Goal: Task Accomplishment & Management: Use online tool/utility

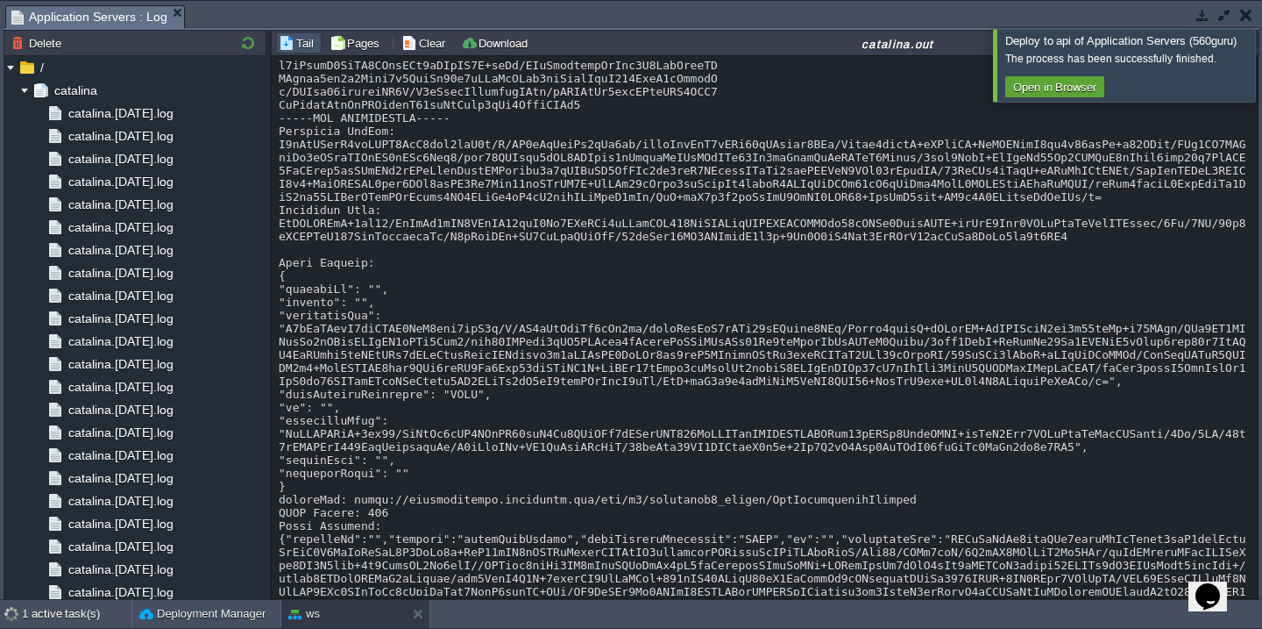
scroll to position [1692, 0]
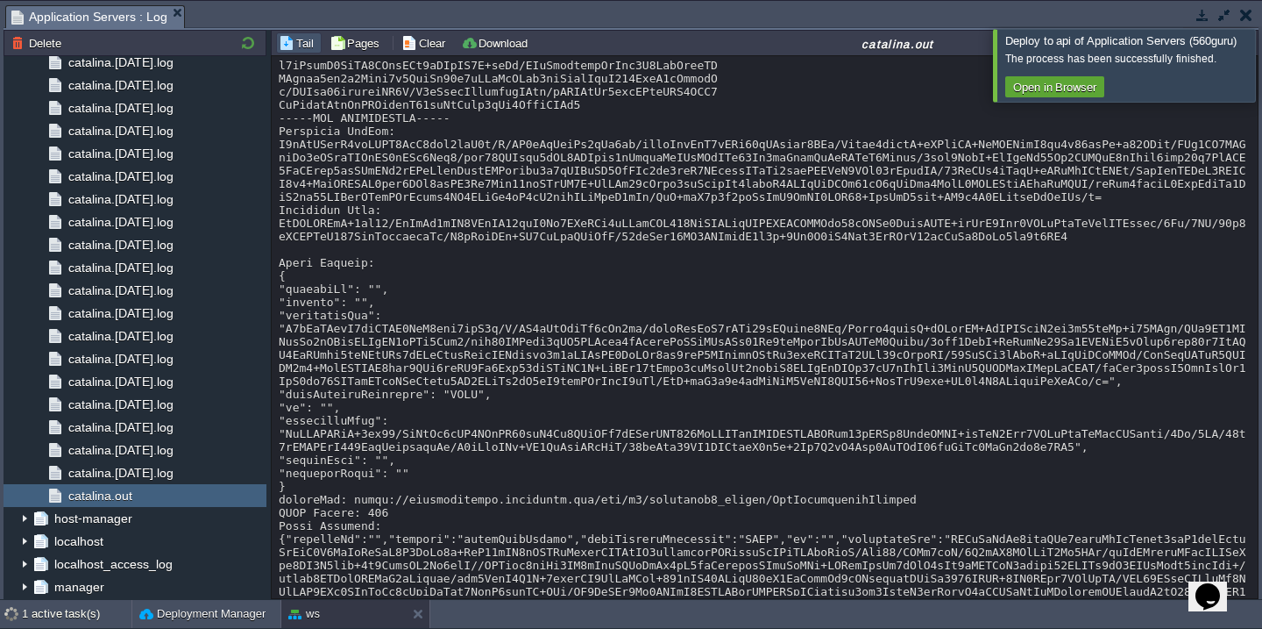
click at [1226, 75] on div "The process has been successfully finished. Open in Browser" at bounding box center [1129, 73] width 249 height 53
click at [1261, 70] on div at bounding box center [1283, 65] width 0 height 72
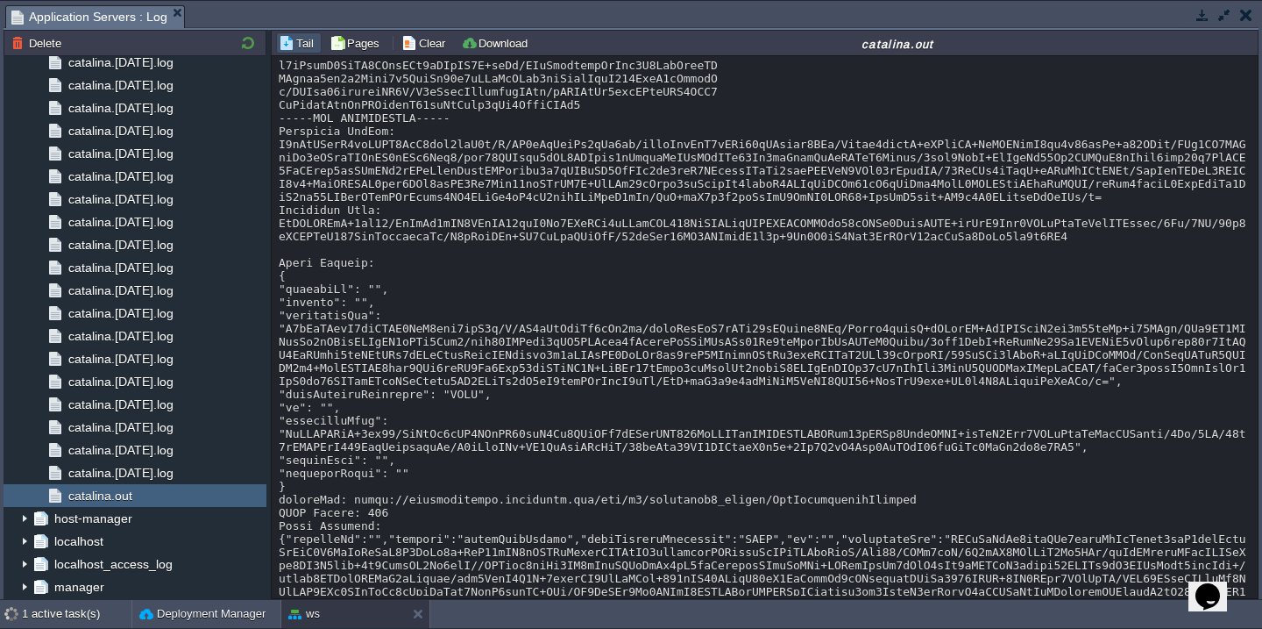
click at [1223, 25] on div at bounding box center [1220, 16] width 75 height 24
click at [1223, 16] on button "button" at bounding box center [1225, 15] width 16 height 16
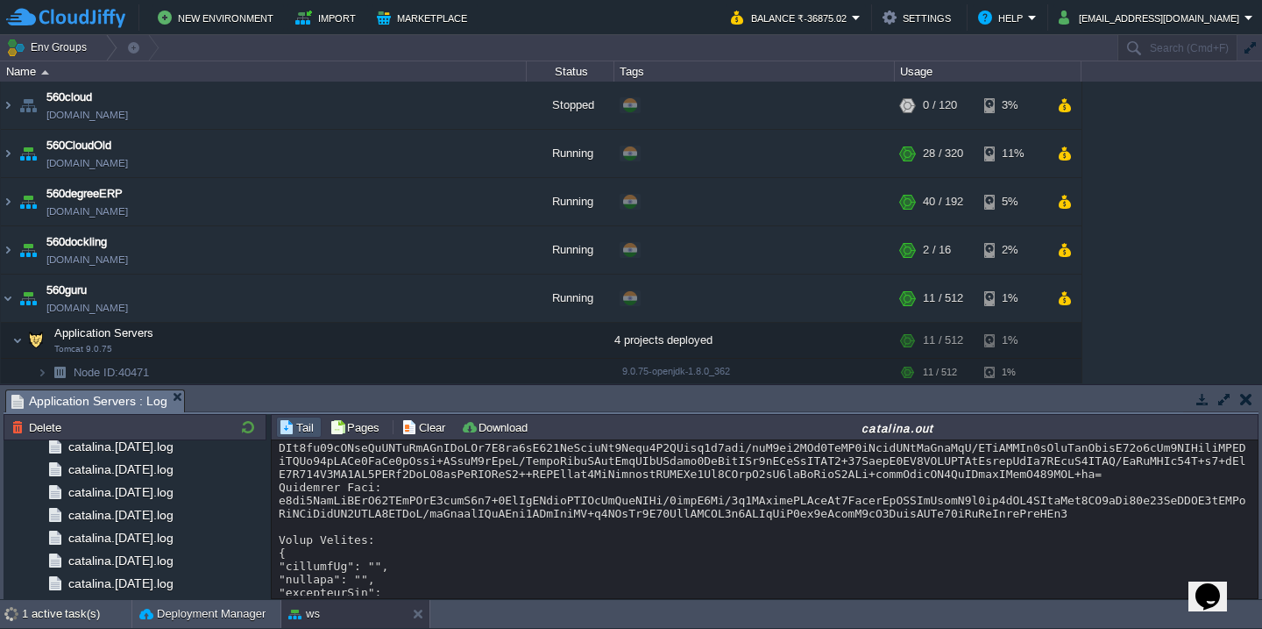
scroll to position [34057, 0]
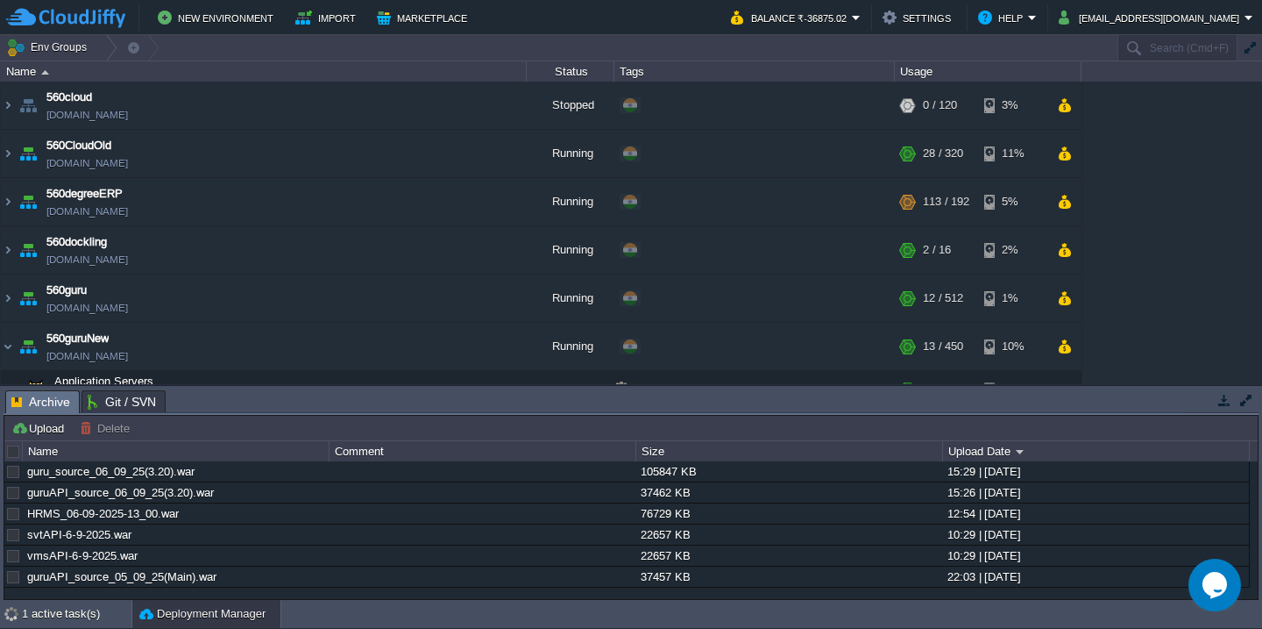
scroll to position [100, 0]
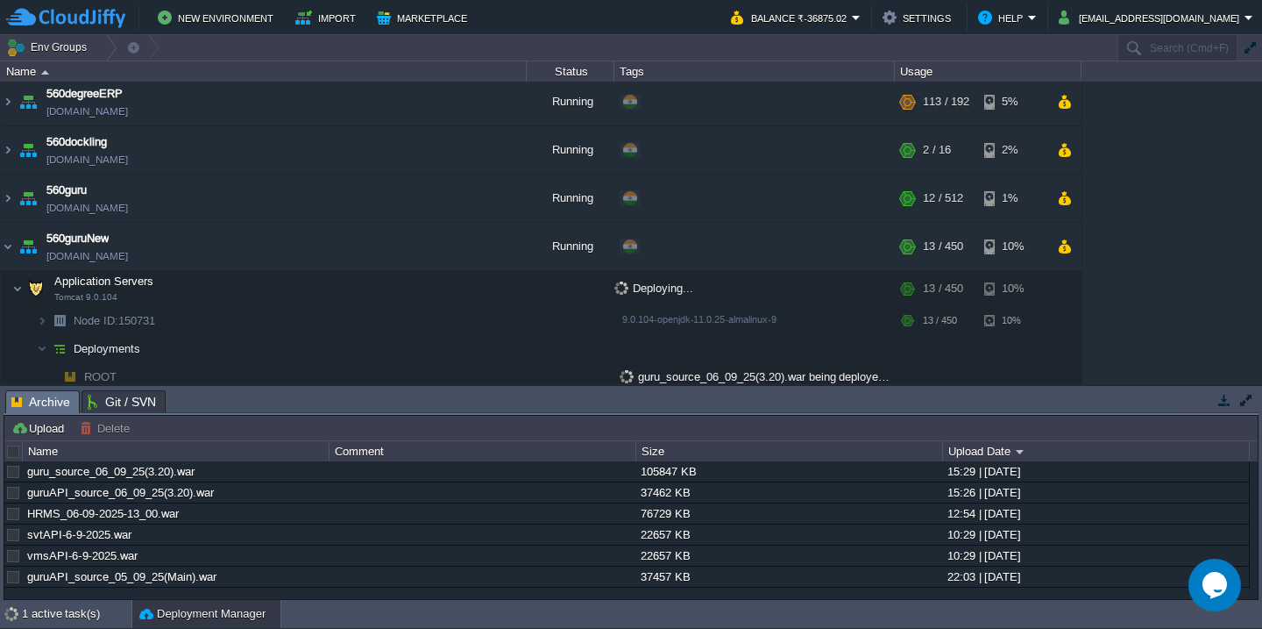
click at [1253, 54] on button "button" at bounding box center [1250, 48] width 16 height 16
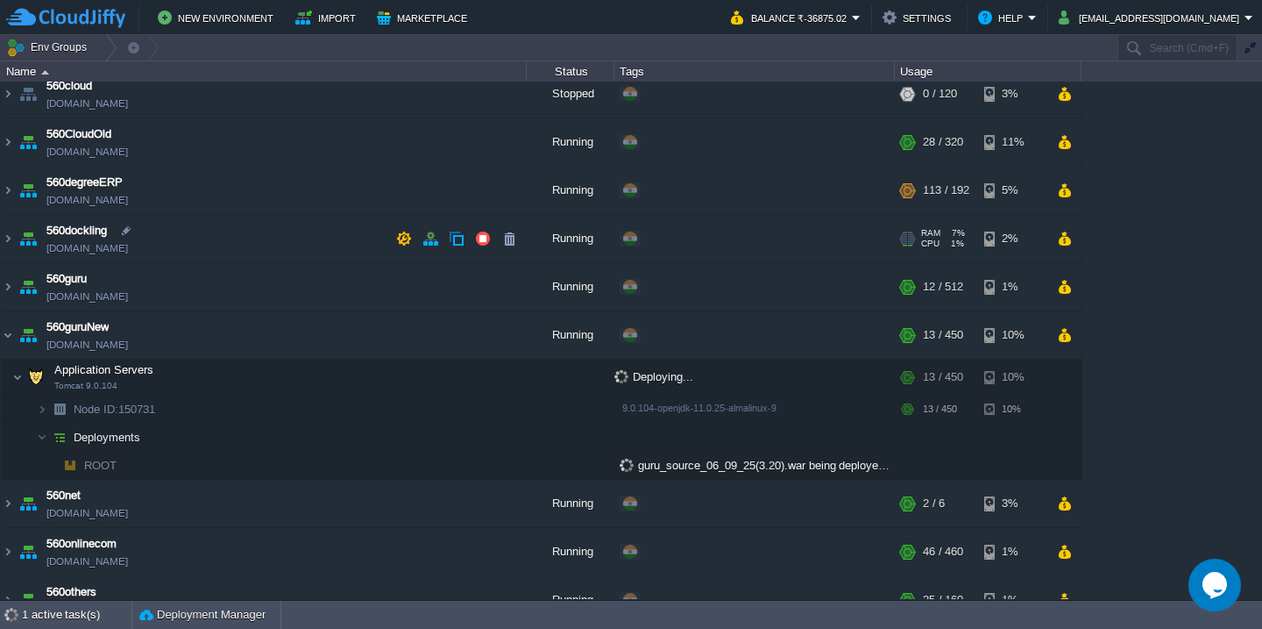
scroll to position [0, 0]
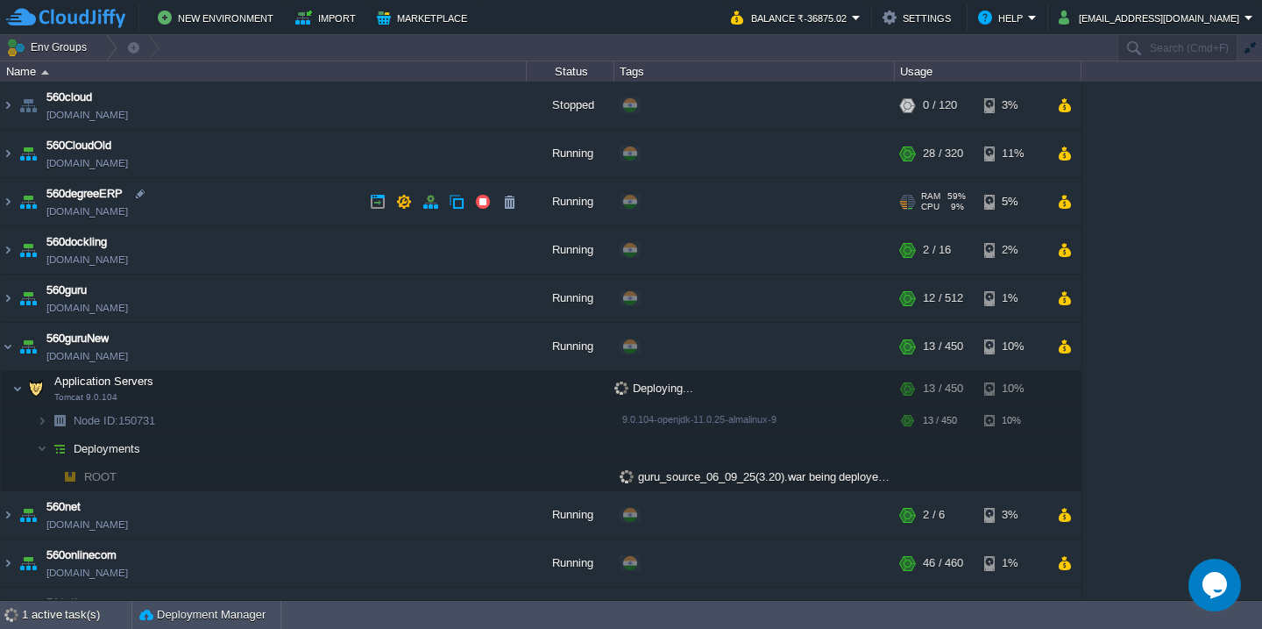
click at [231, 216] on td "560degreeERP 560degreeerp.cloudjiffy.net" at bounding box center [264, 202] width 526 height 48
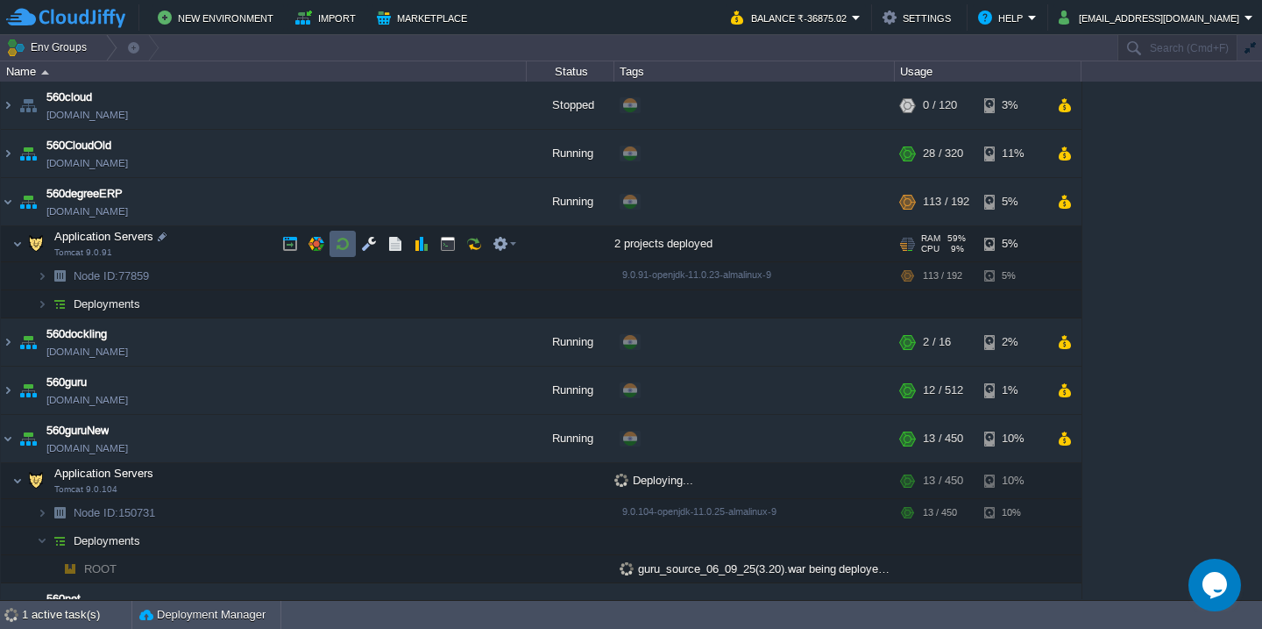
click at [354, 241] on td at bounding box center [343, 244] width 26 height 26
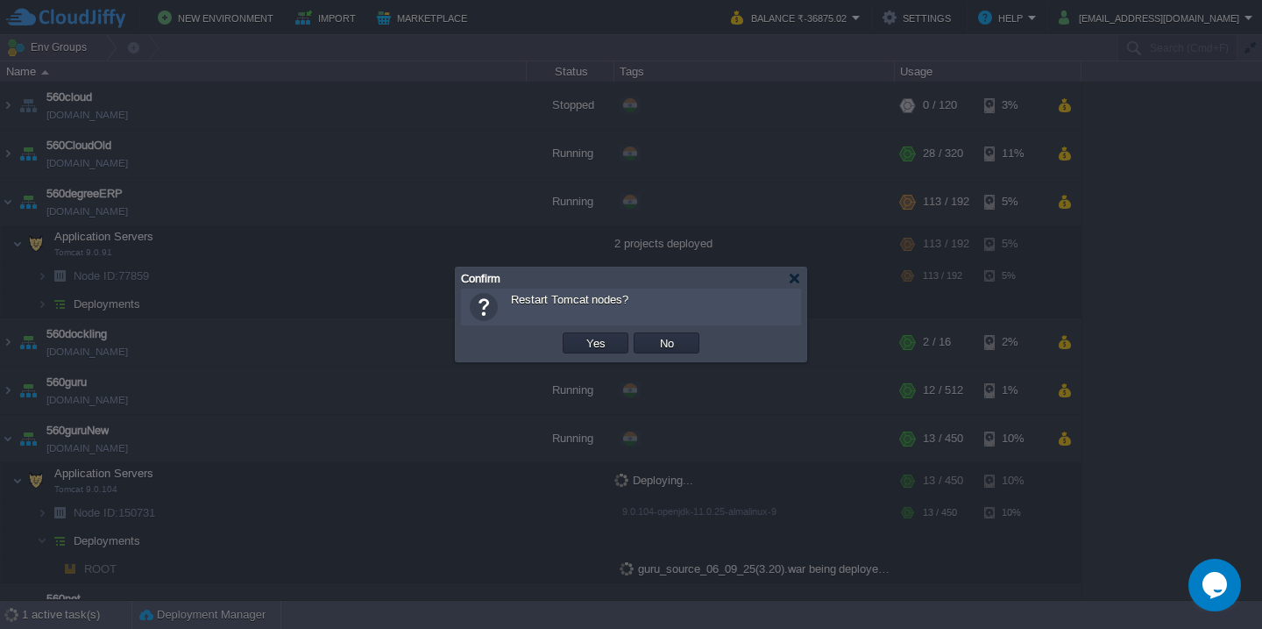
click at [581, 335] on button "Yes" at bounding box center [596, 343] width 30 height 16
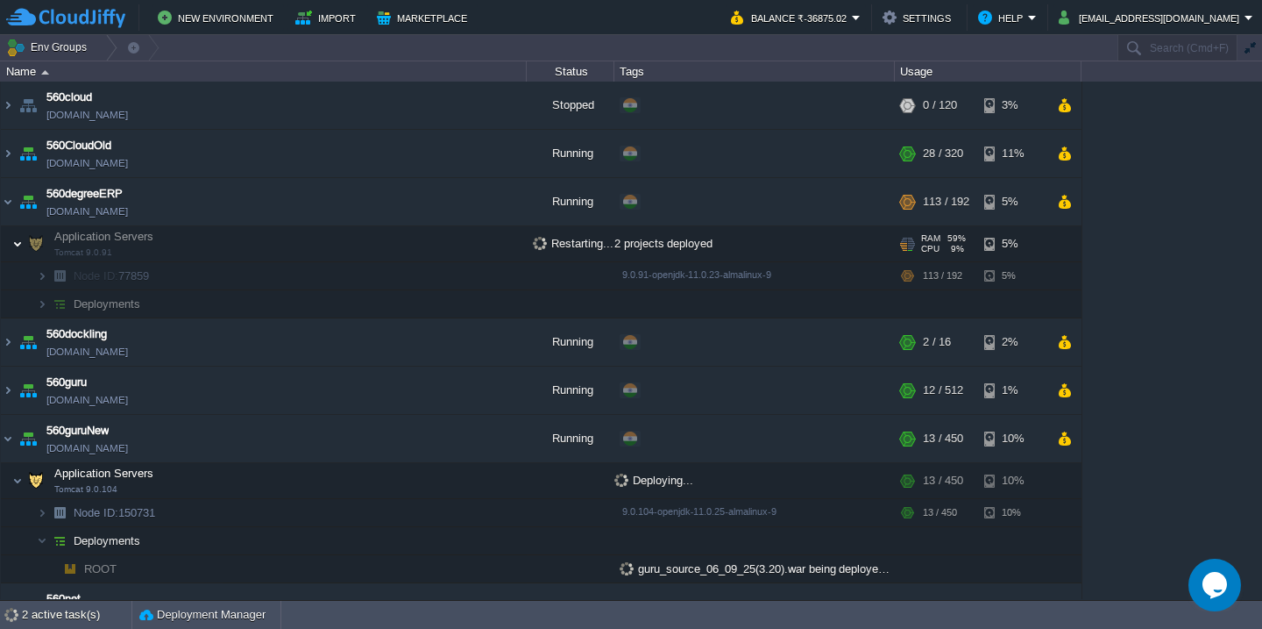
click at [12, 250] on img at bounding box center [17, 243] width 11 height 35
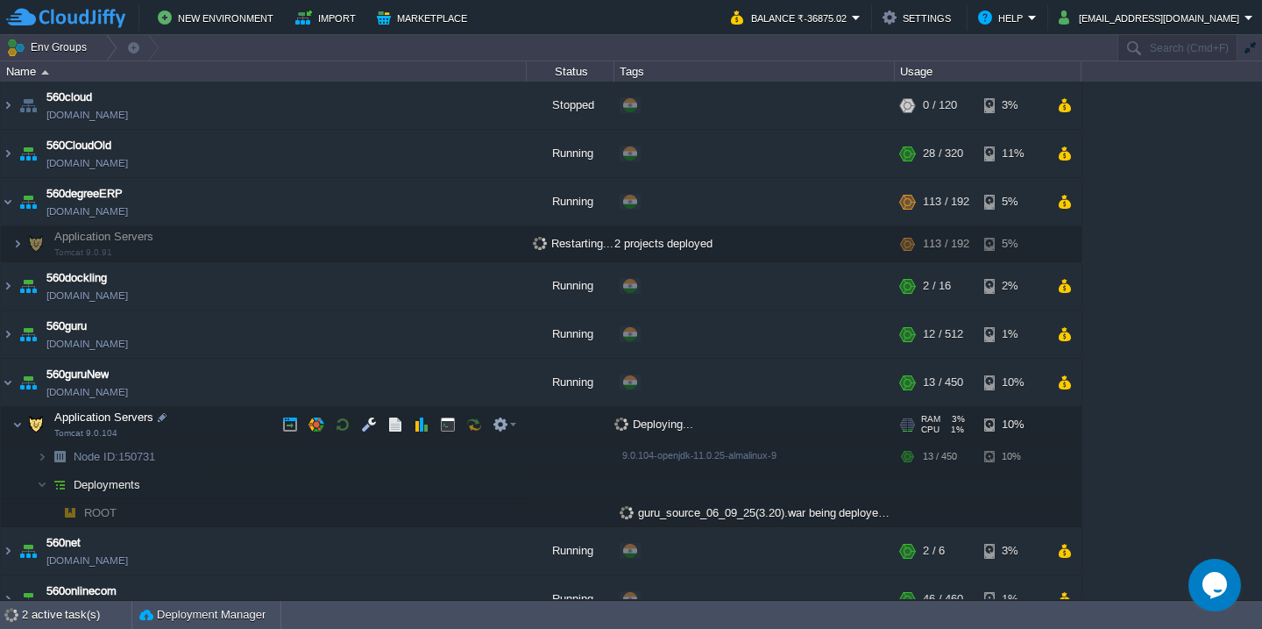
click at [10, 424] on span at bounding box center [6, 423] width 11 height 13
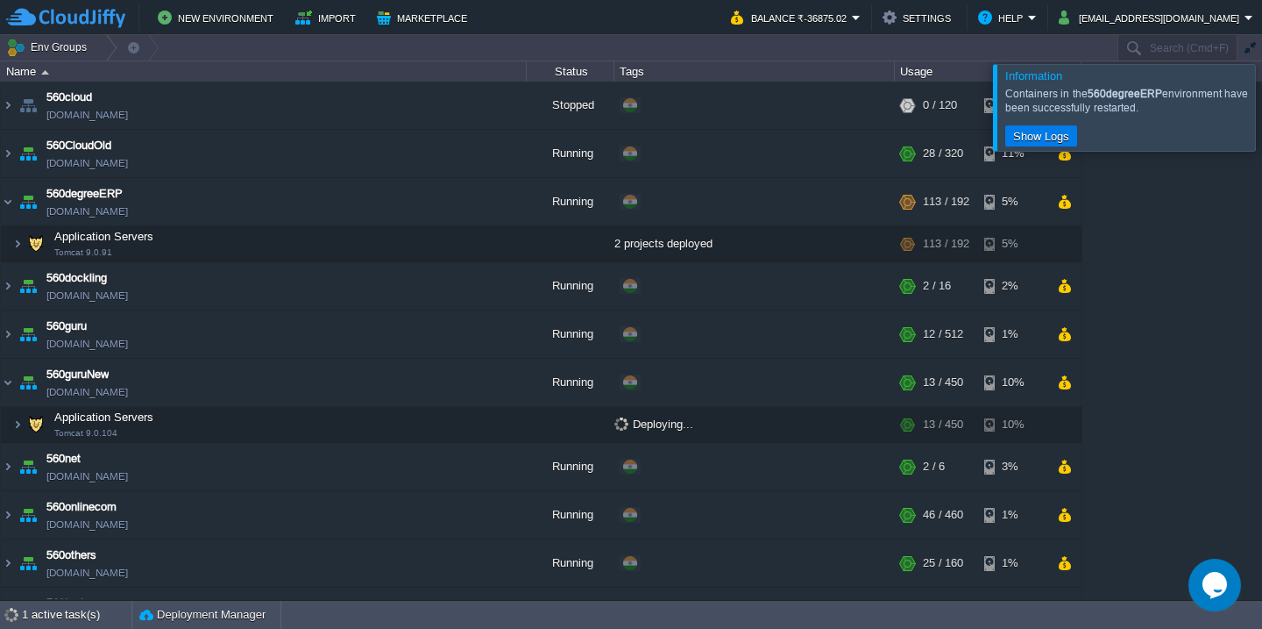
click at [1261, 93] on div at bounding box center [1283, 107] width 0 height 86
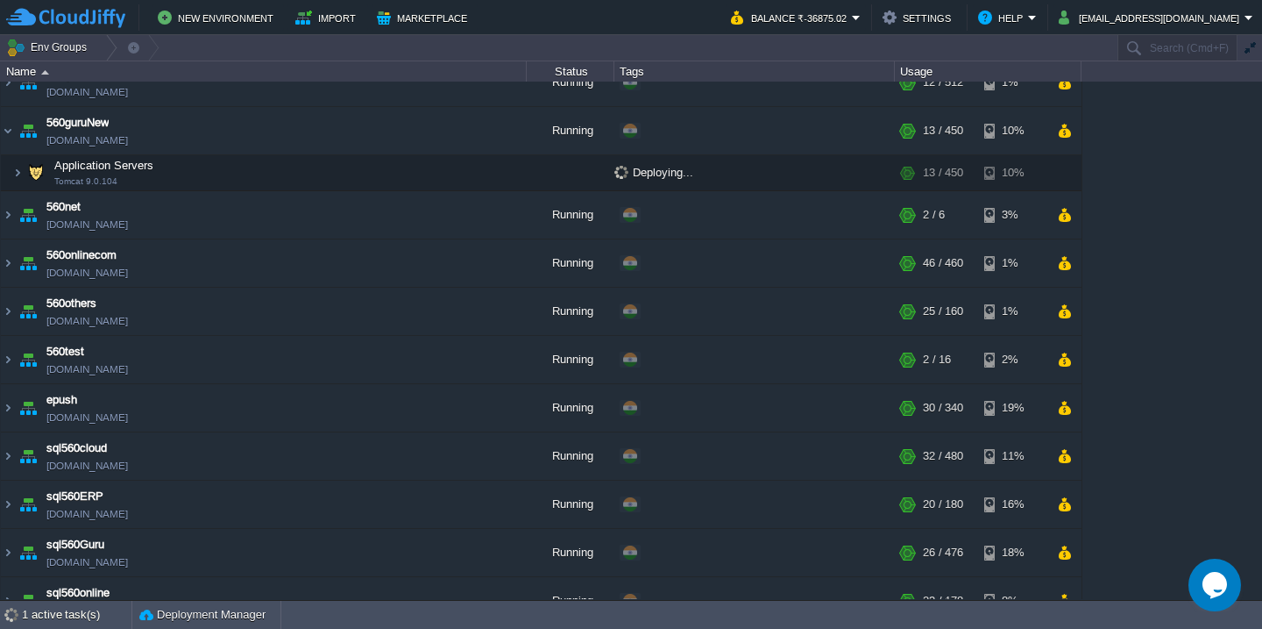
scroll to position [856, 0]
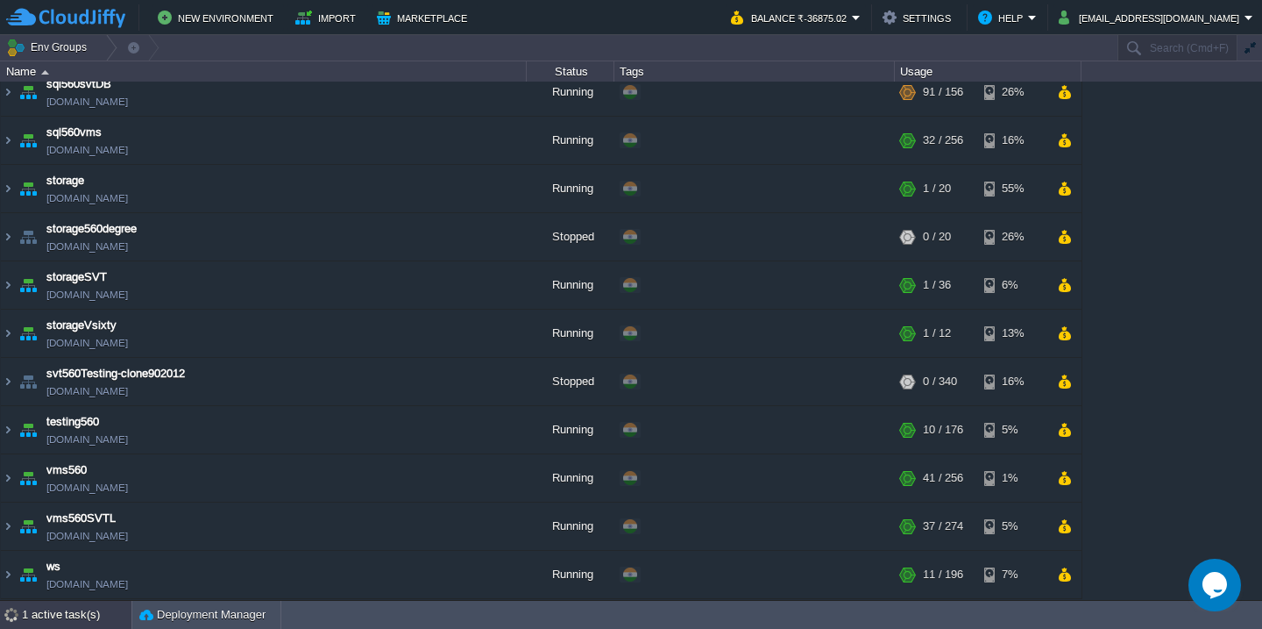
click at [37, 606] on div "1 active task(s)" at bounding box center [77, 614] width 110 height 28
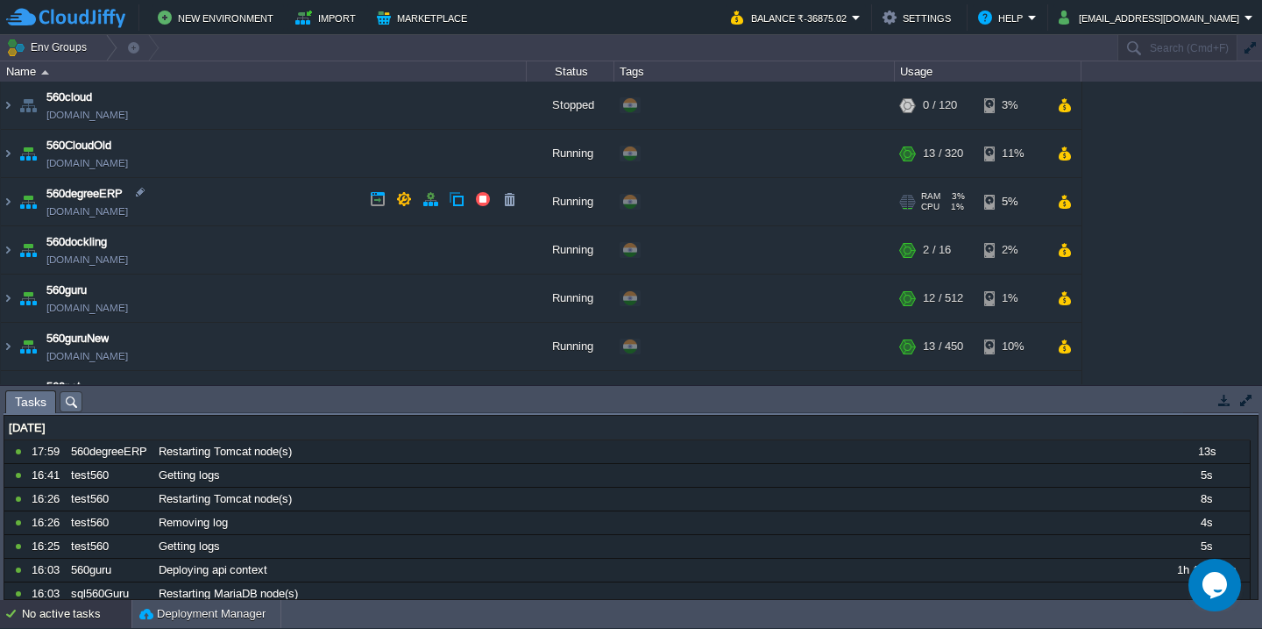
scroll to position [100, 0]
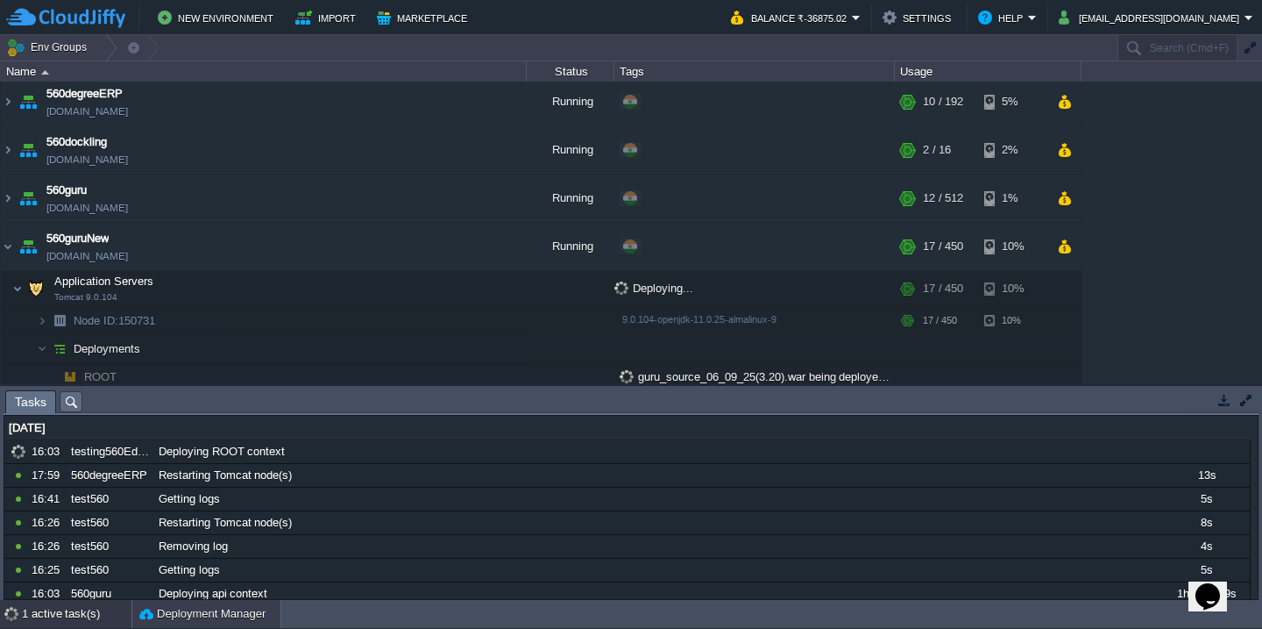
click at [163, 614] on button "Deployment Manager" at bounding box center [202, 614] width 126 height 18
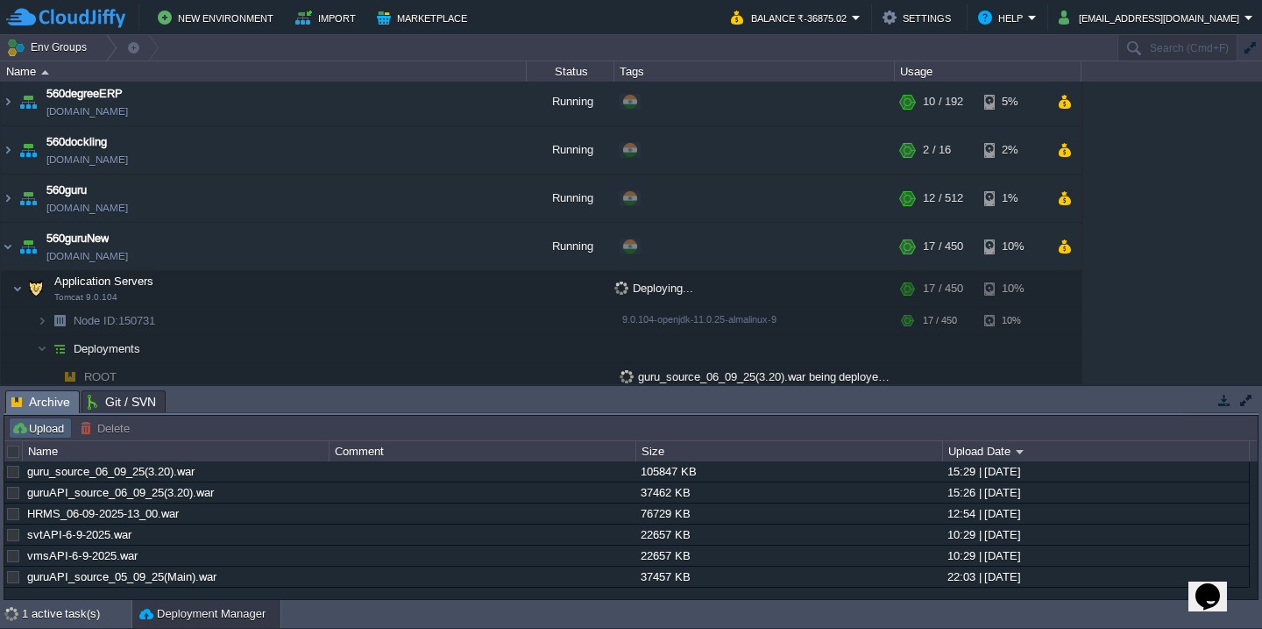
click at [37, 437] on td "Upload" at bounding box center [40, 427] width 63 height 21
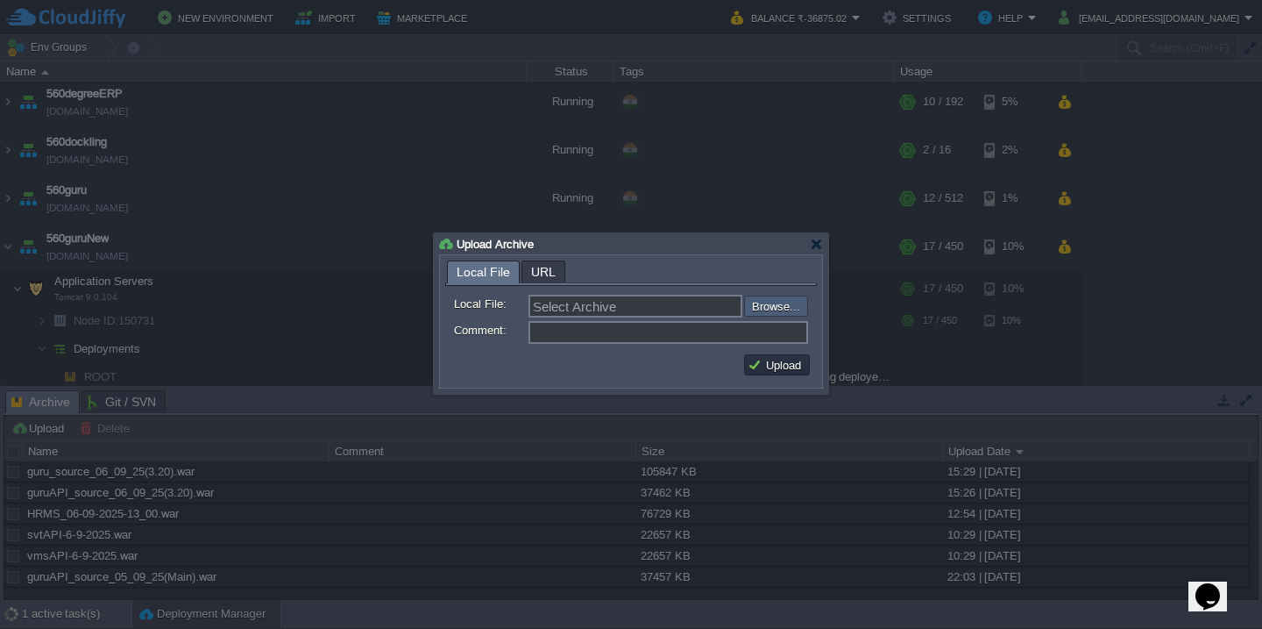
click at [782, 316] on input "file" at bounding box center [697, 305] width 222 height 21
type input "C:\fakepath\VMS-6-9-2025.war"
type input "VMS-6-9-2025.war"
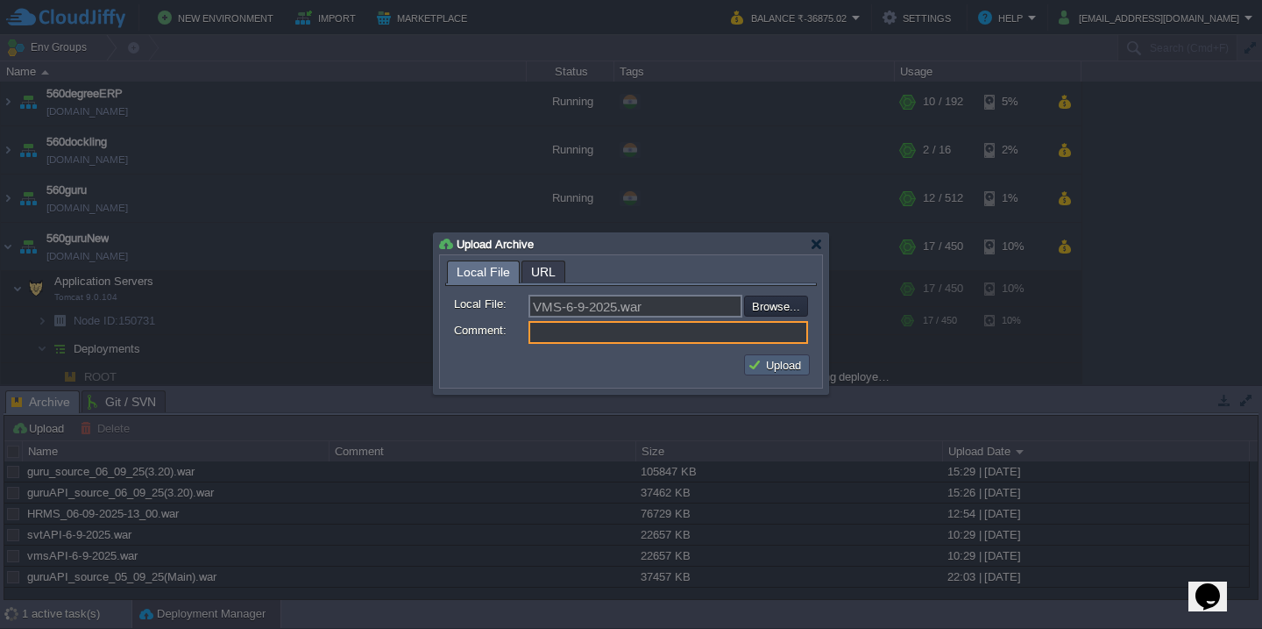
click at [785, 366] on button "Upload" at bounding box center [777, 365] width 59 height 16
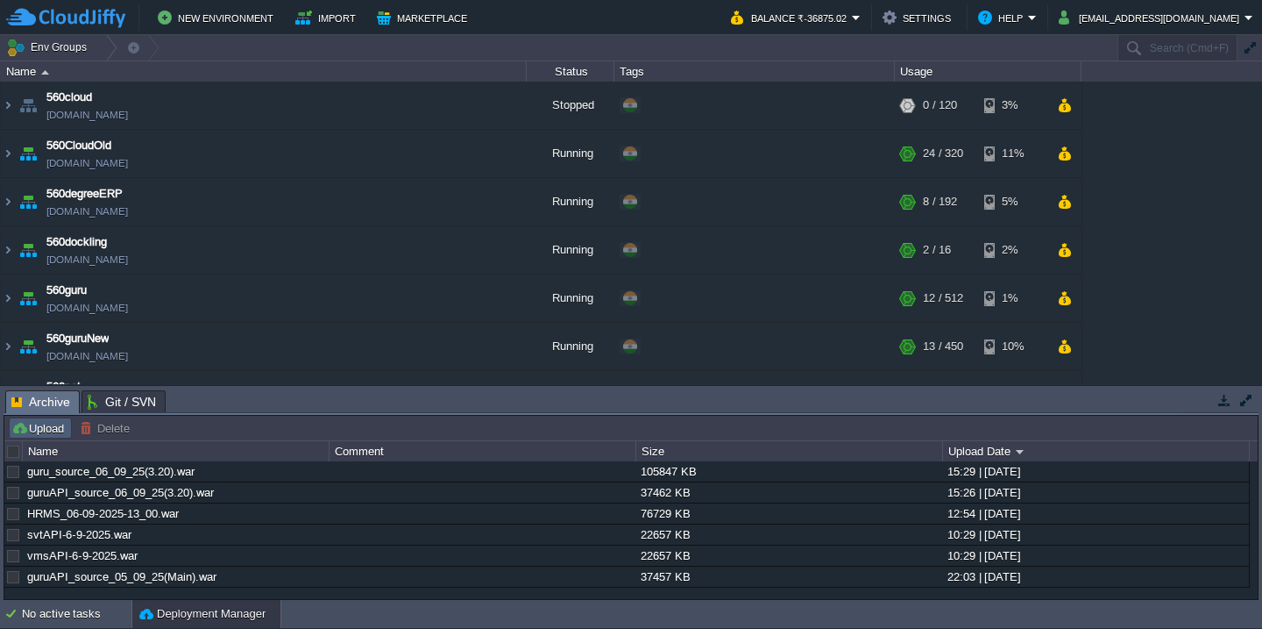
click at [46, 428] on button "Upload" at bounding box center [40, 428] width 58 height 16
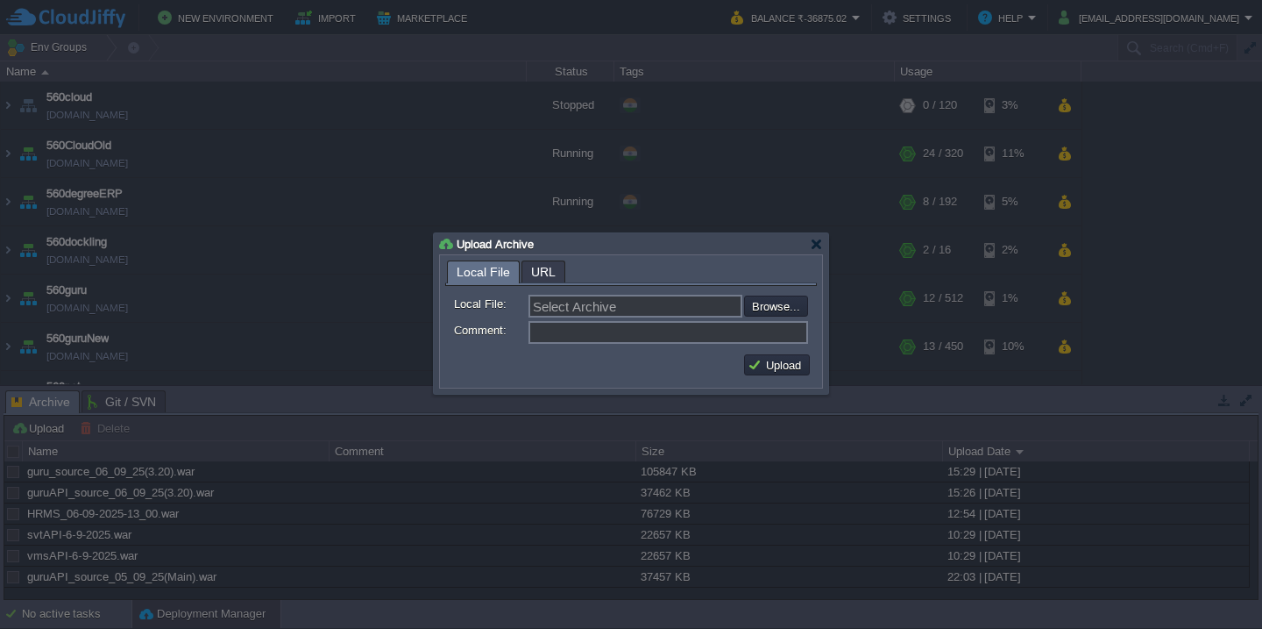
scroll to position [100, 0]
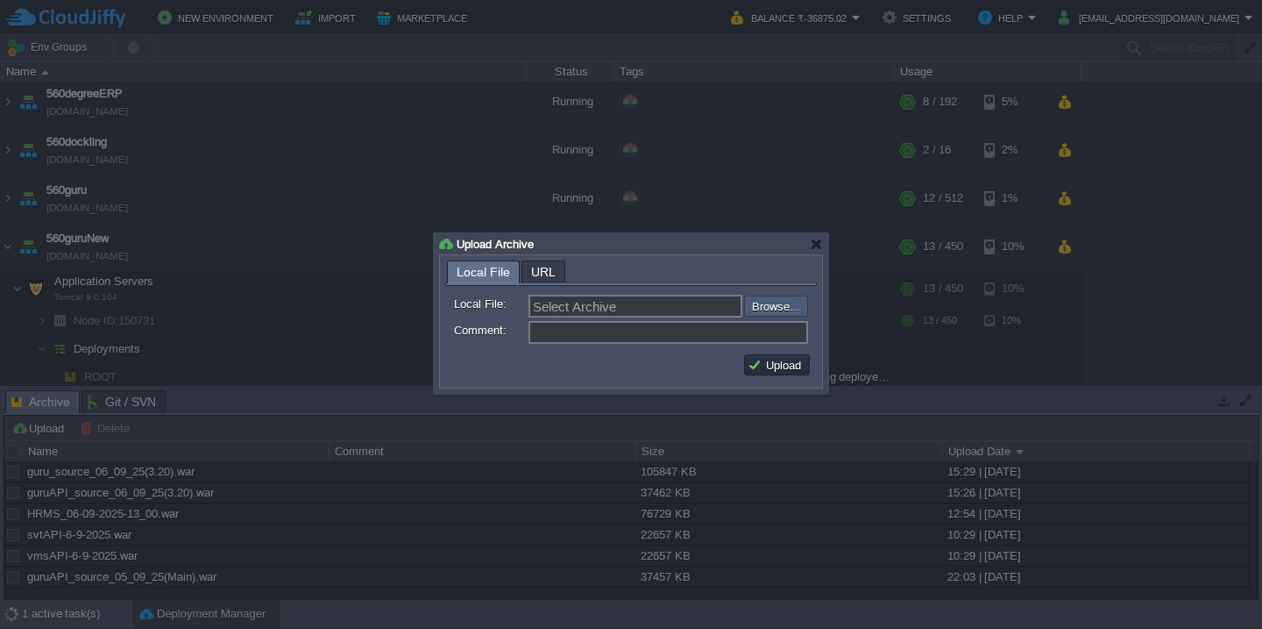
click at [757, 309] on input "file" at bounding box center [697, 305] width 222 height 21
type input "C:\fakepath\VMS-6-9-2025.war"
type input "VMS-6-9-2025.war"
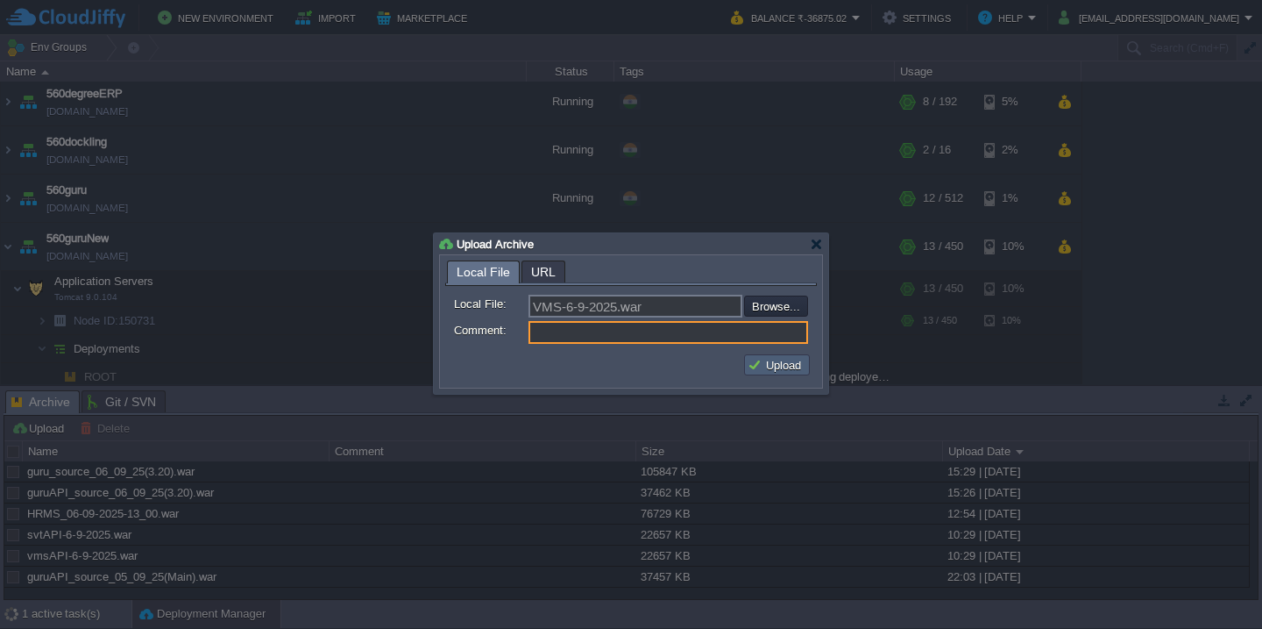
click at [796, 373] on button "Upload" at bounding box center [777, 365] width 59 height 16
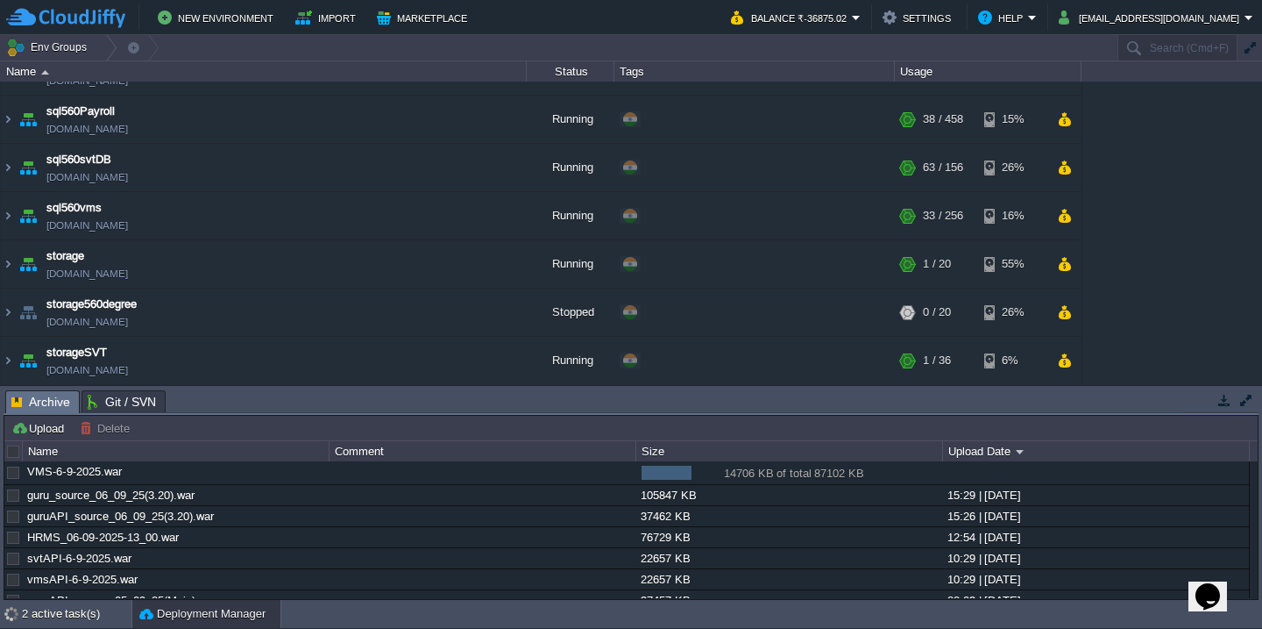
scroll to position [1117, 0]
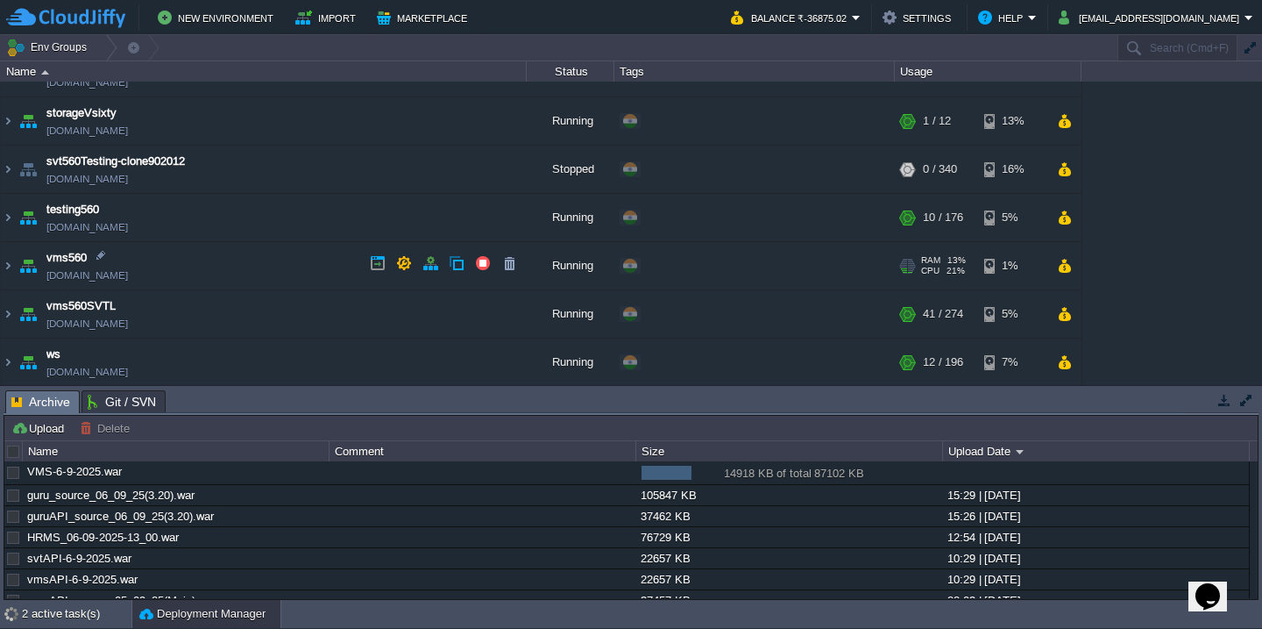
click at [252, 266] on td "vms560 vms560.cloudjiffy.net" at bounding box center [264, 266] width 526 height 48
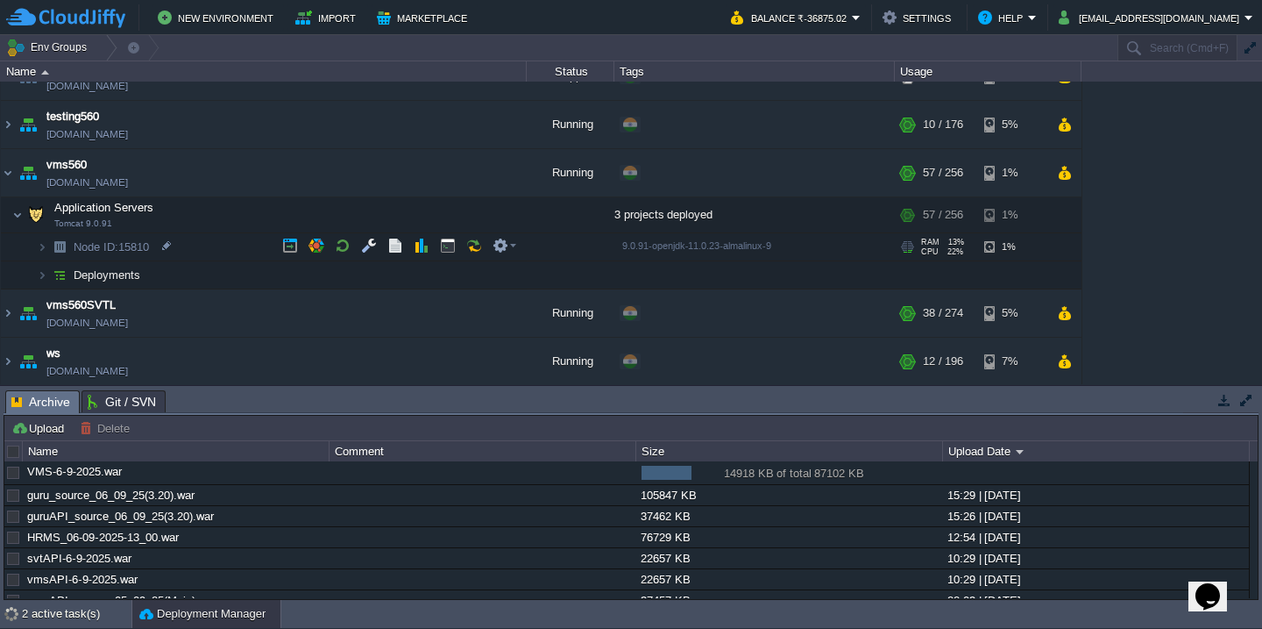
scroll to position [1207, 0]
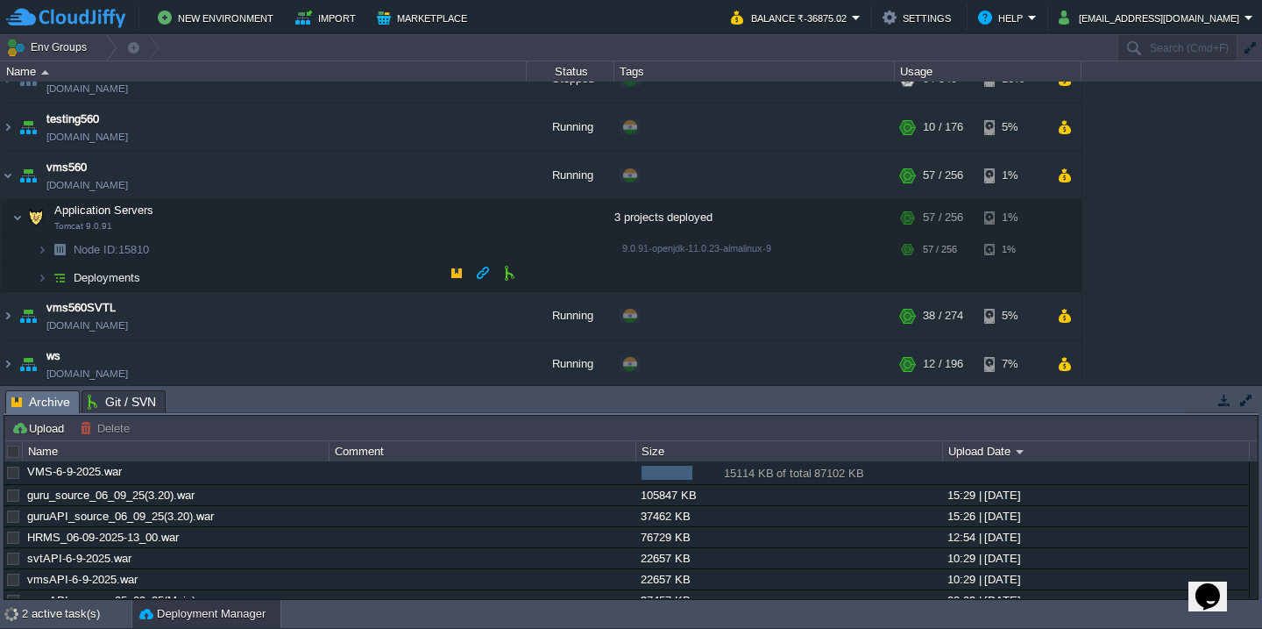
click at [263, 283] on td "Deployments" at bounding box center [264, 278] width 526 height 28
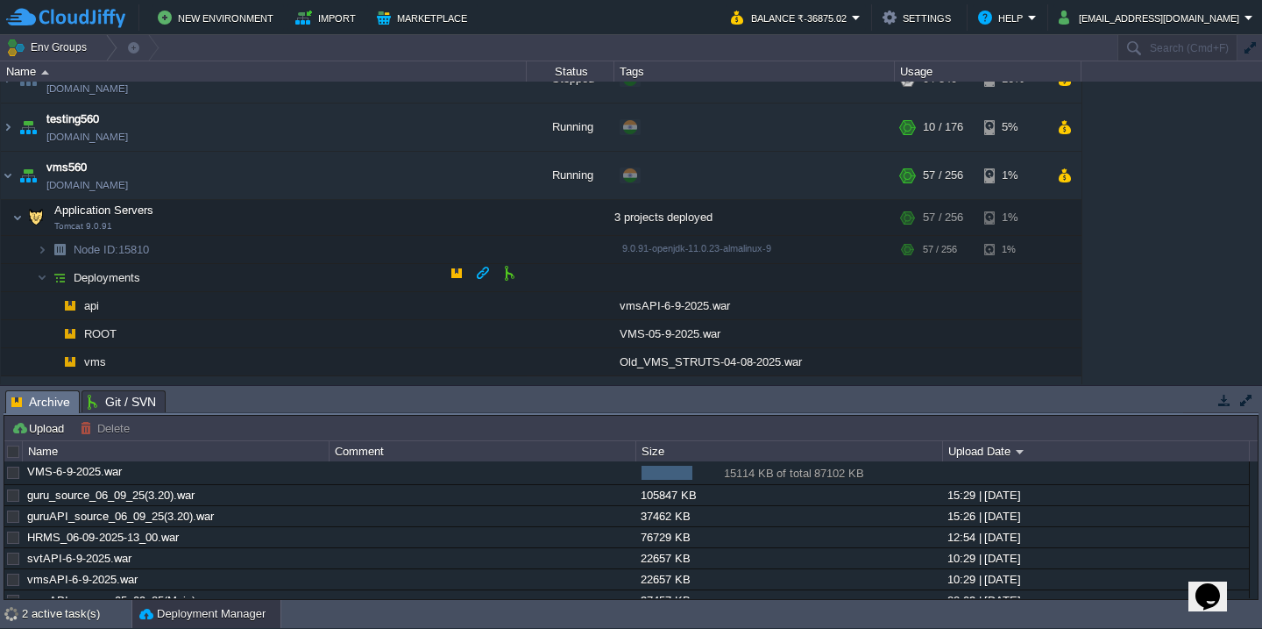
scroll to position [1290, 0]
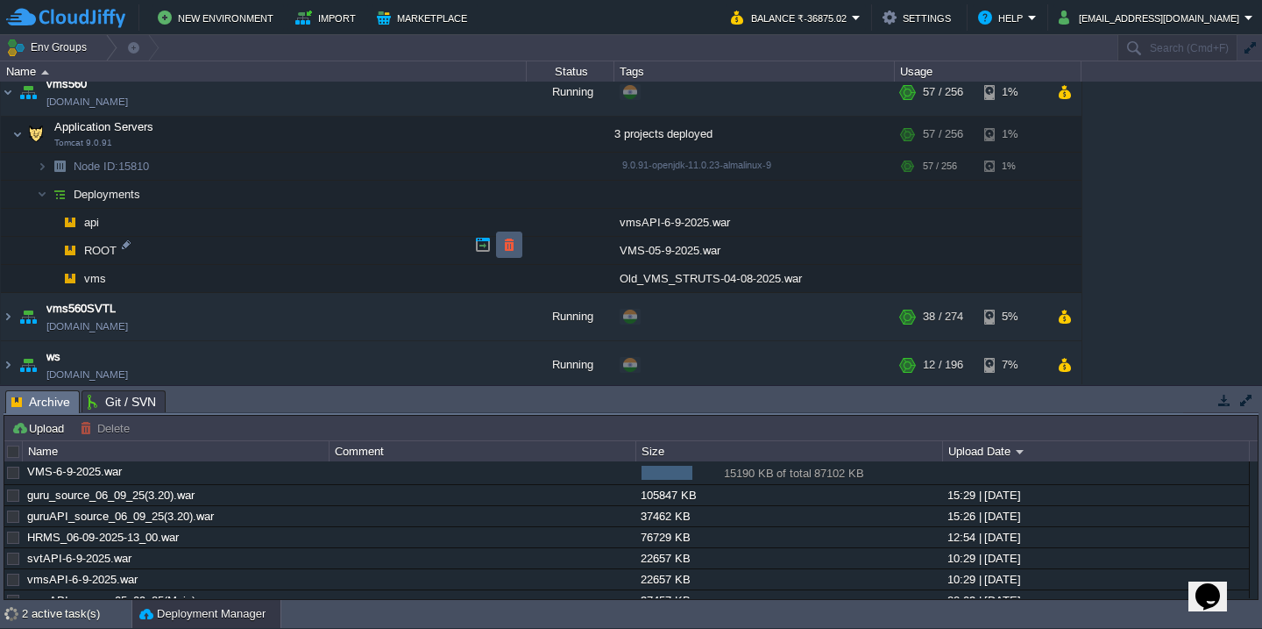
click at [506, 249] on button "button" at bounding box center [509, 245] width 16 height 16
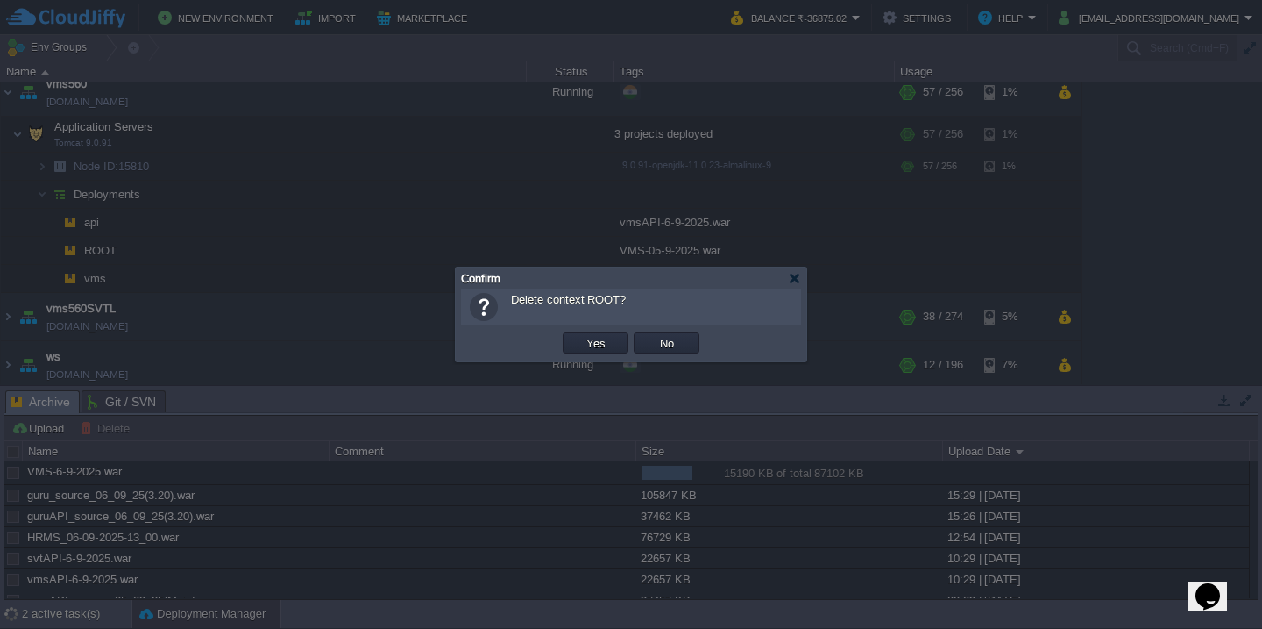
click at [581, 335] on button "Yes" at bounding box center [596, 343] width 30 height 16
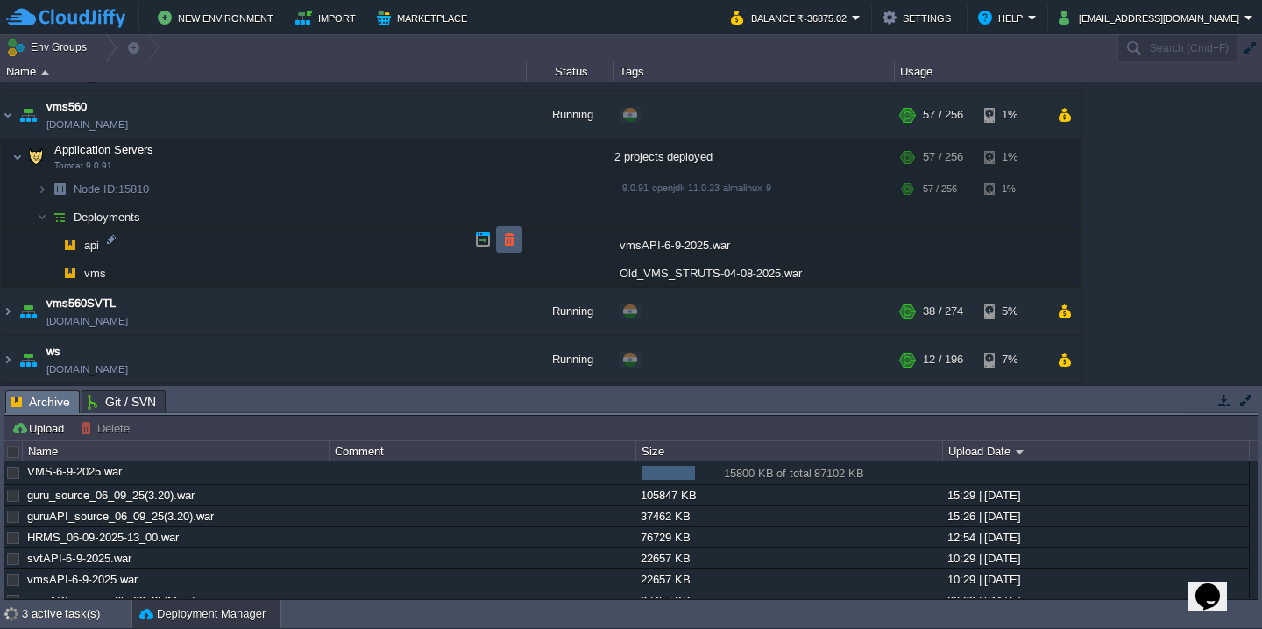
scroll to position [1262, 0]
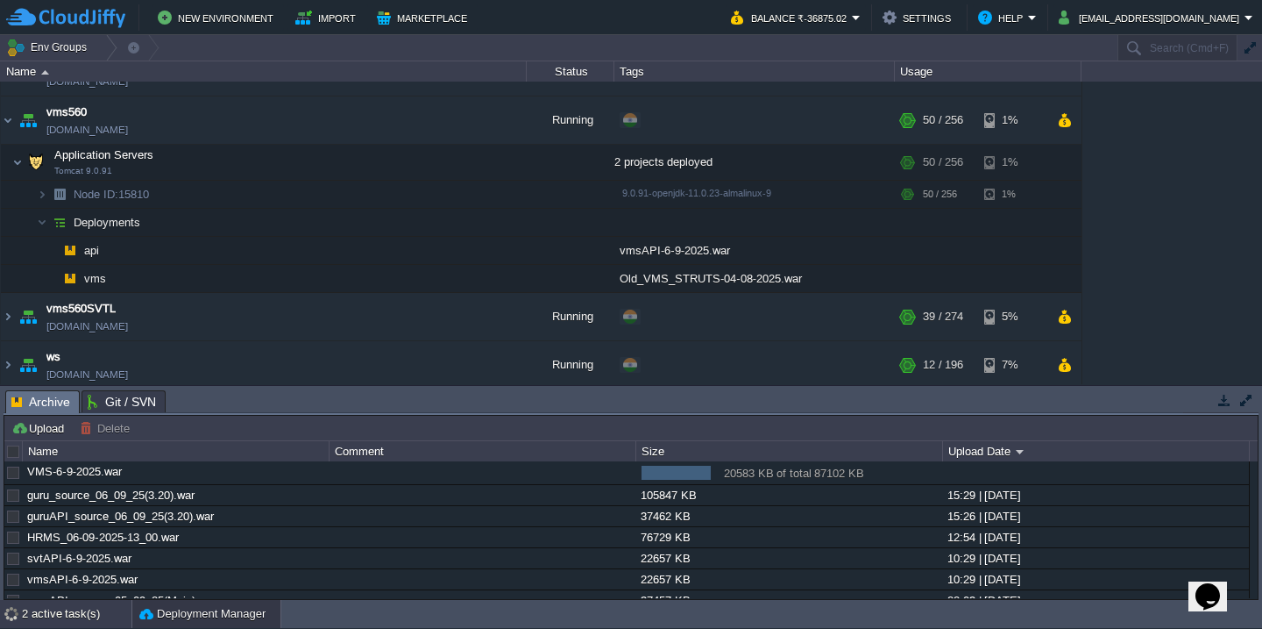
click at [53, 607] on div "2 active task(s)" at bounding box center [77, 614] width 110 height 28
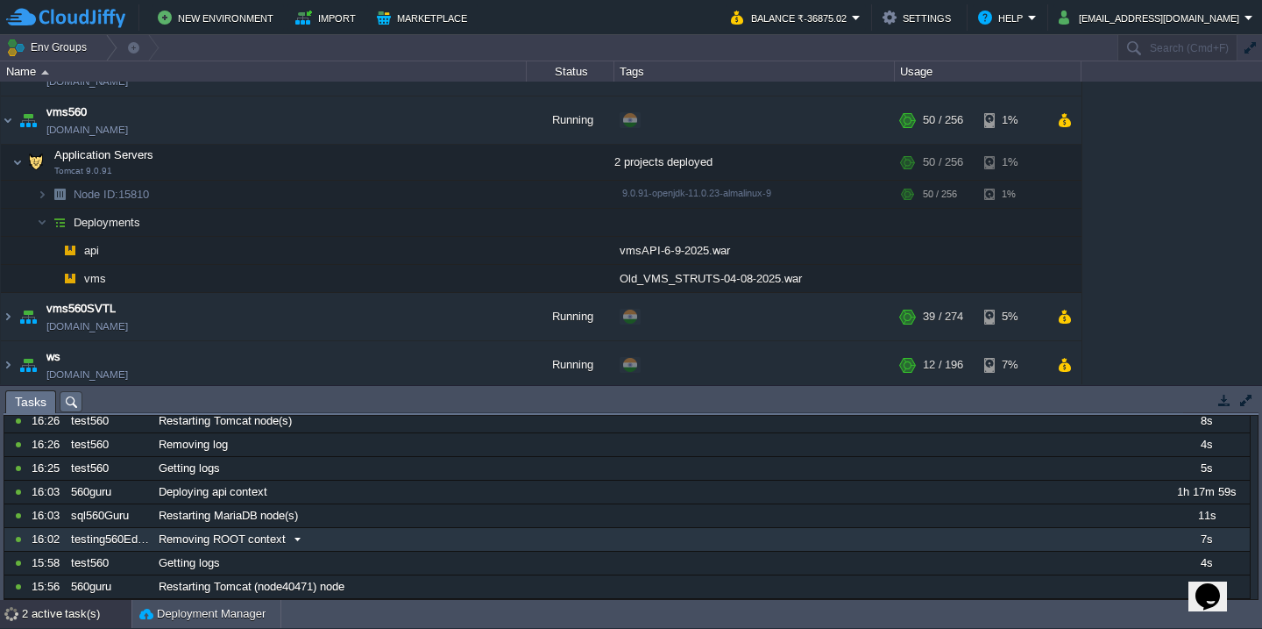
scroll to position [0, 0]
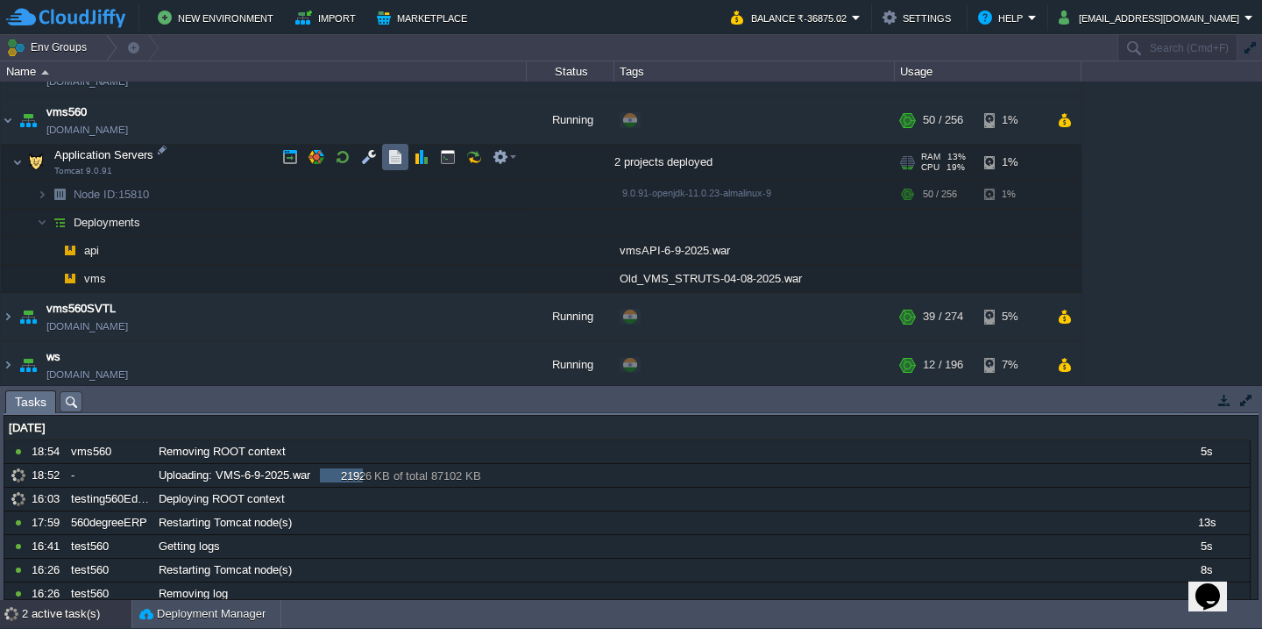
click at [397, 160] on button "button" at bounding box center [395, 157] width 16 height 16
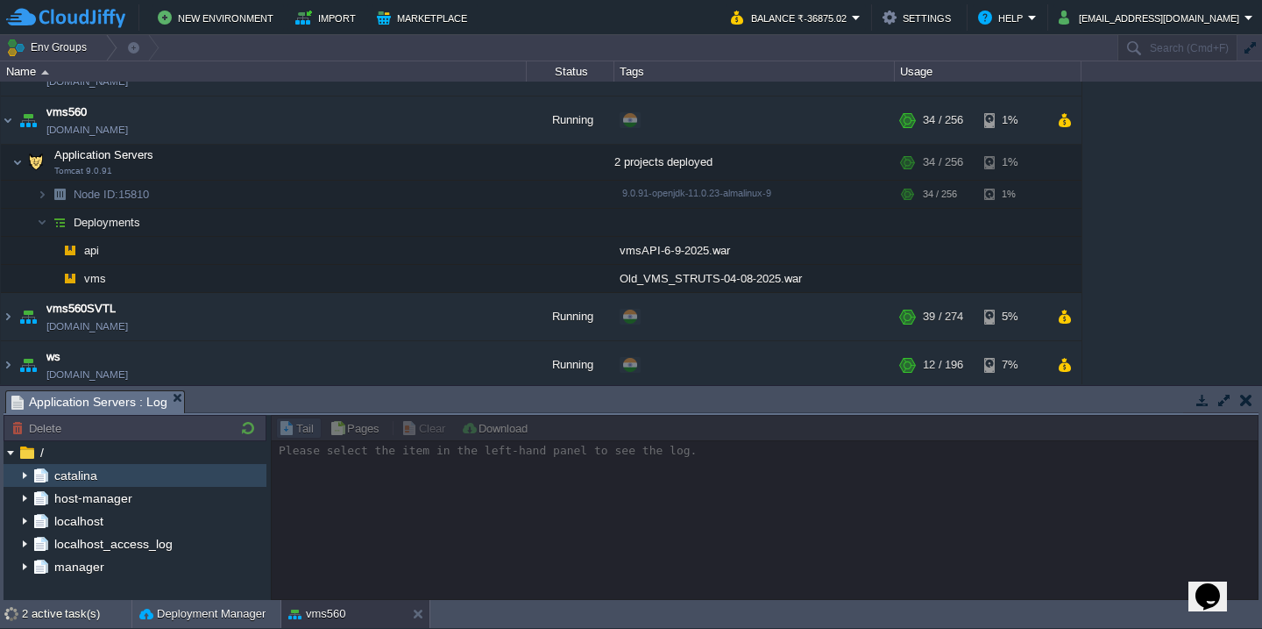
click at [25, 470] on img at bounding box center [25, 475] width 14 height 23
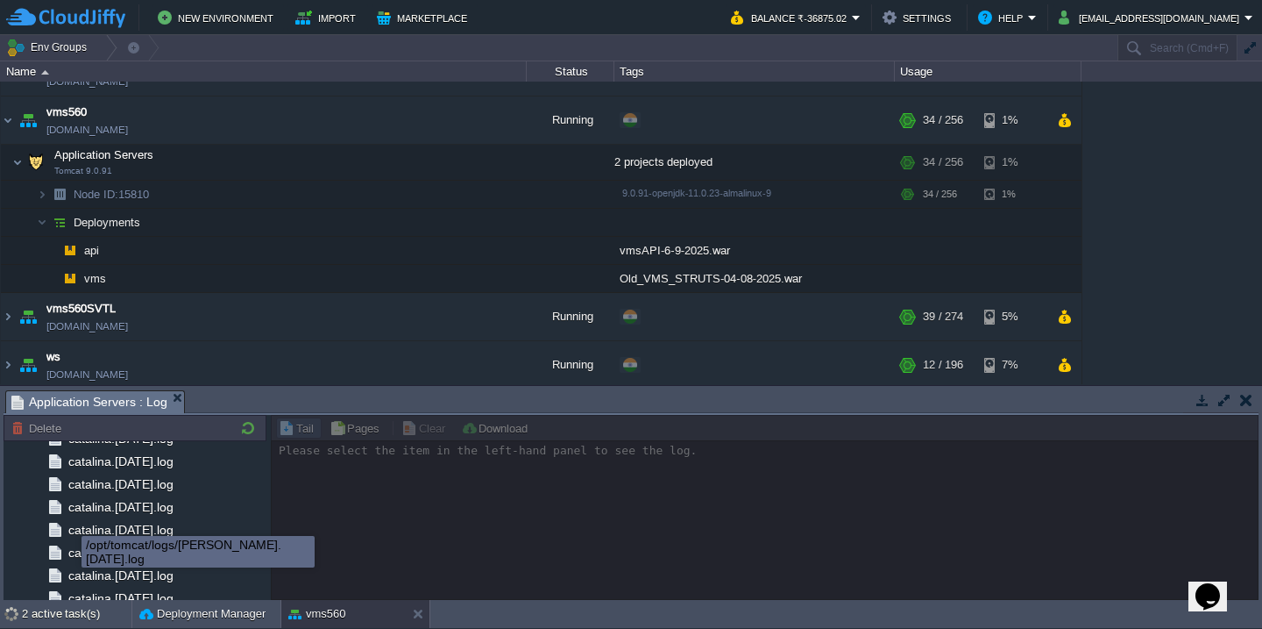
scroll to position [2076, 0]
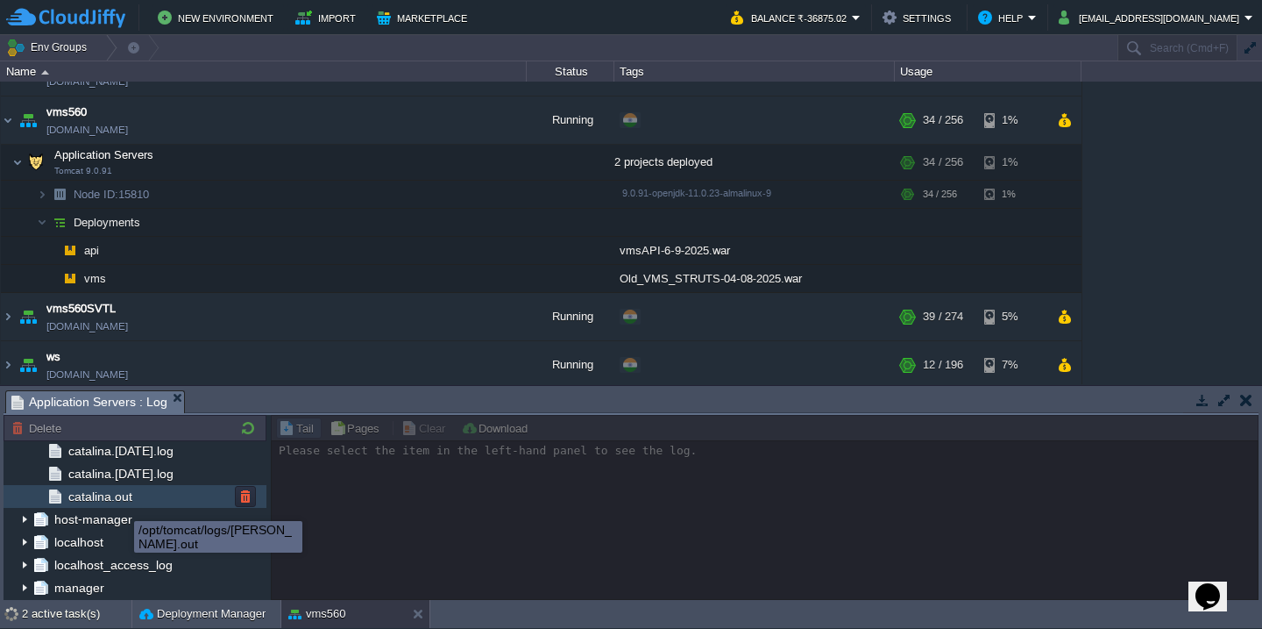
click at [122, 504] on span "catalina.out" at bounding box center [100, 496] width 70 height 16
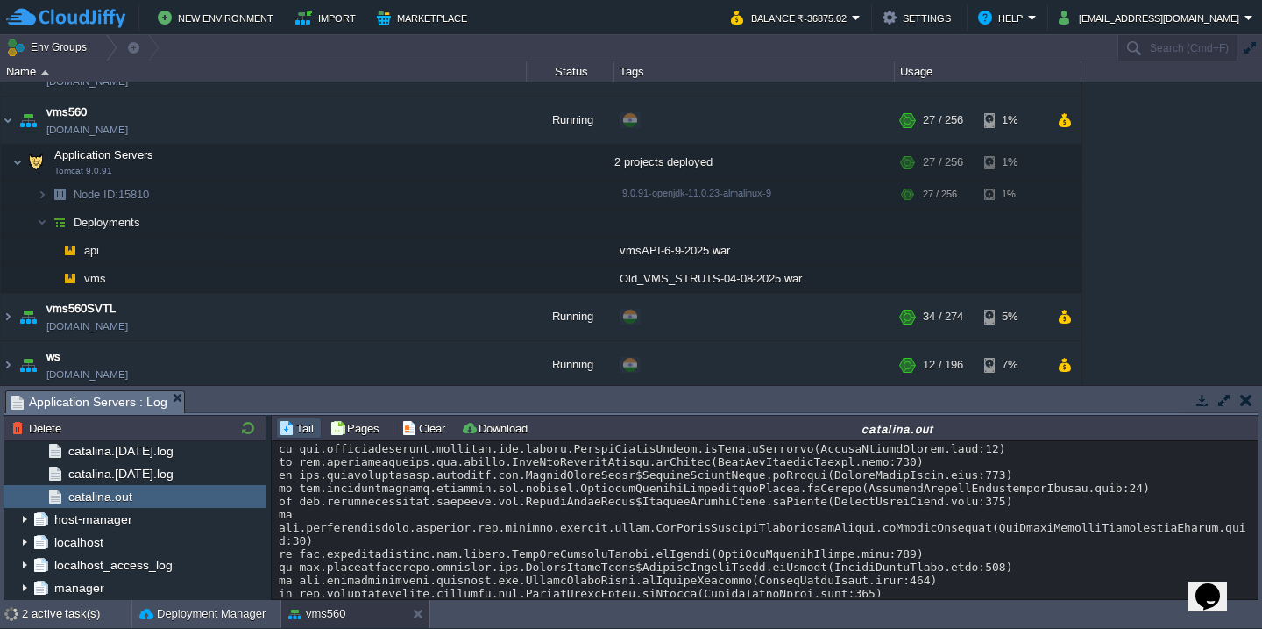
scroll to position [28890, 0]
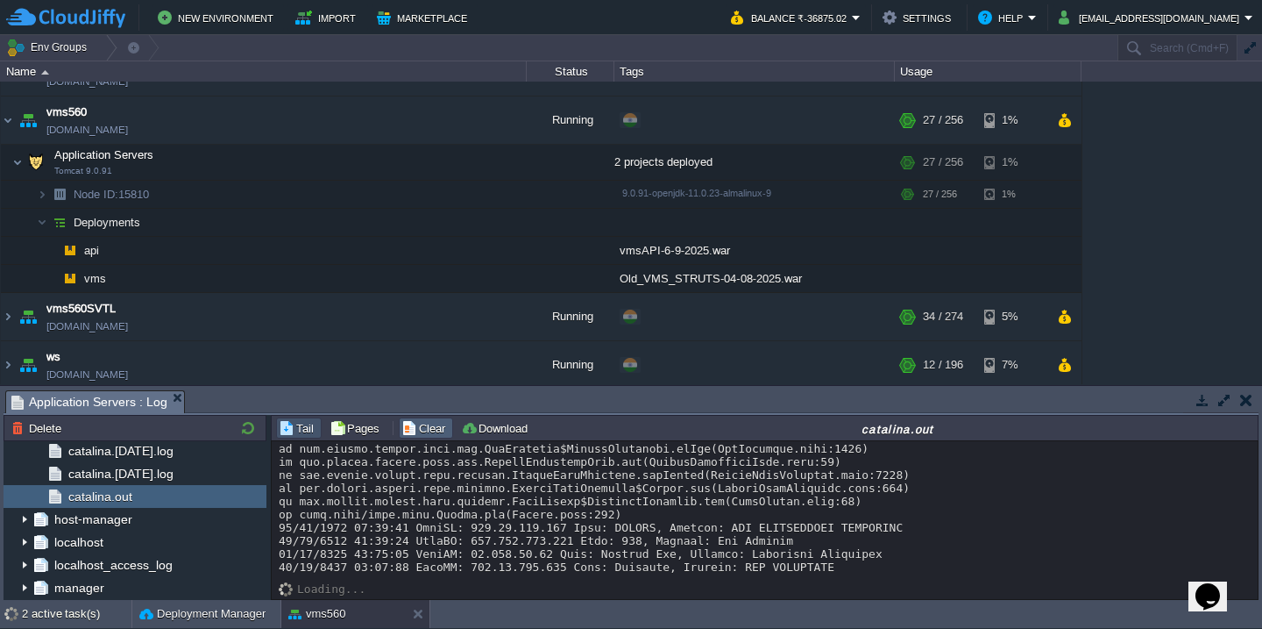
click at [428, 423] on button "Clear" at bounding box center [425, 428] width 49 height 16
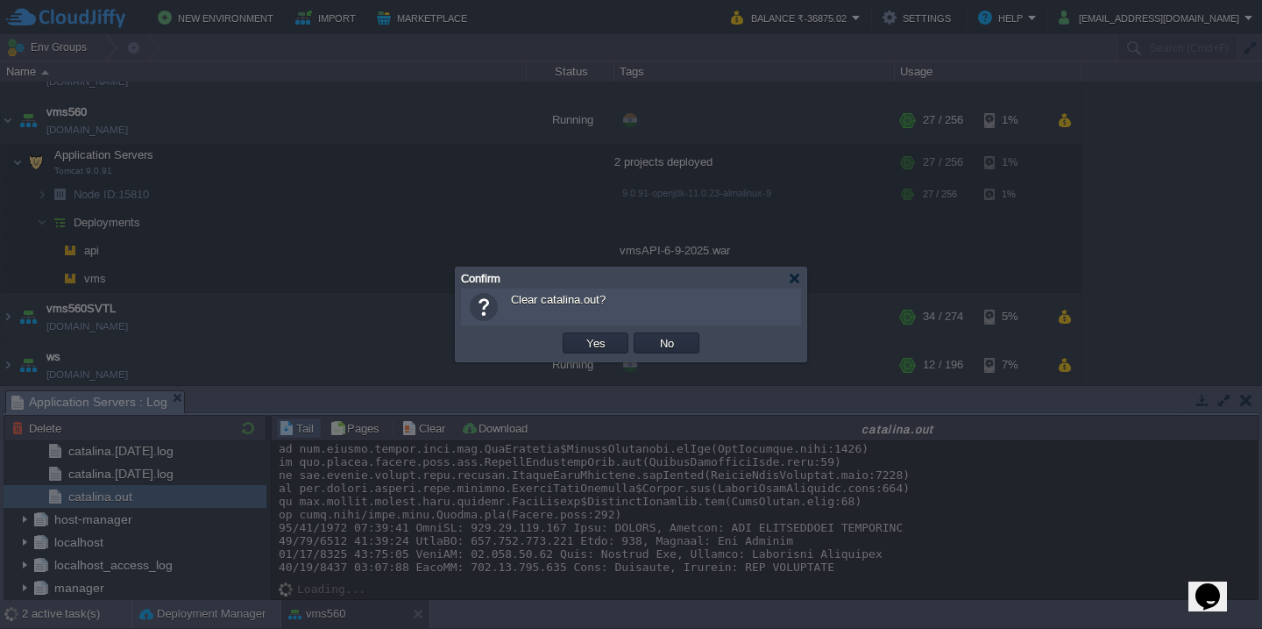
click at [581, 335] on button "Yes" at bounding box center [596, 343] width 30 height 16
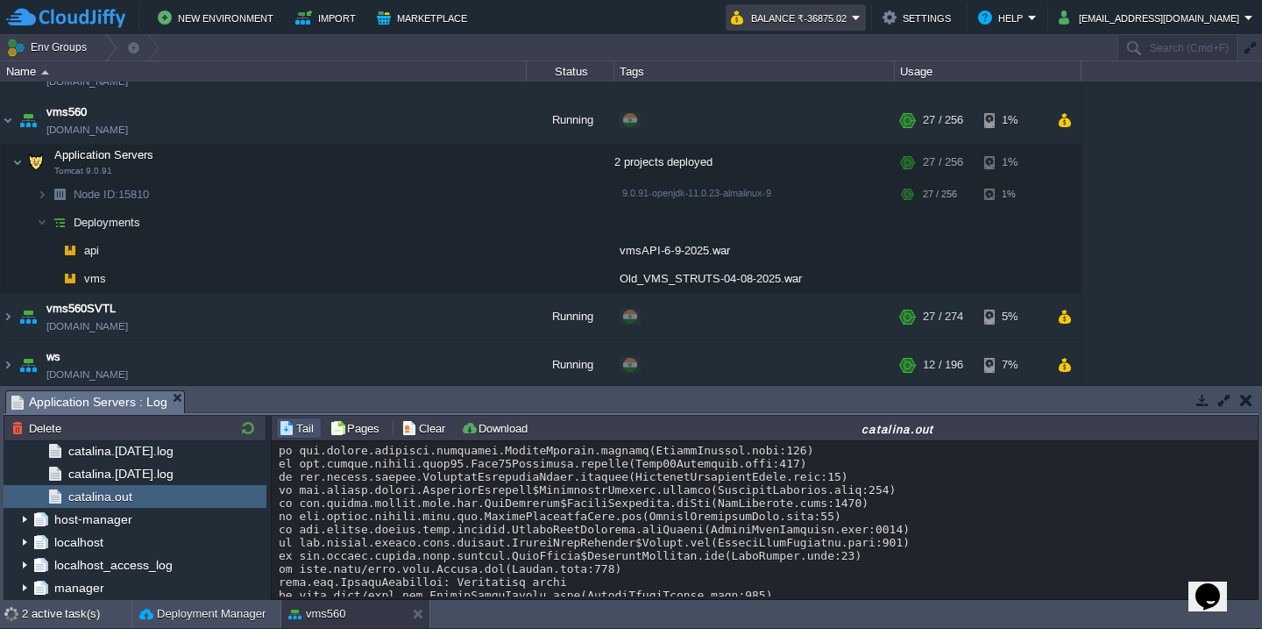
scroll to position [1354, 0]
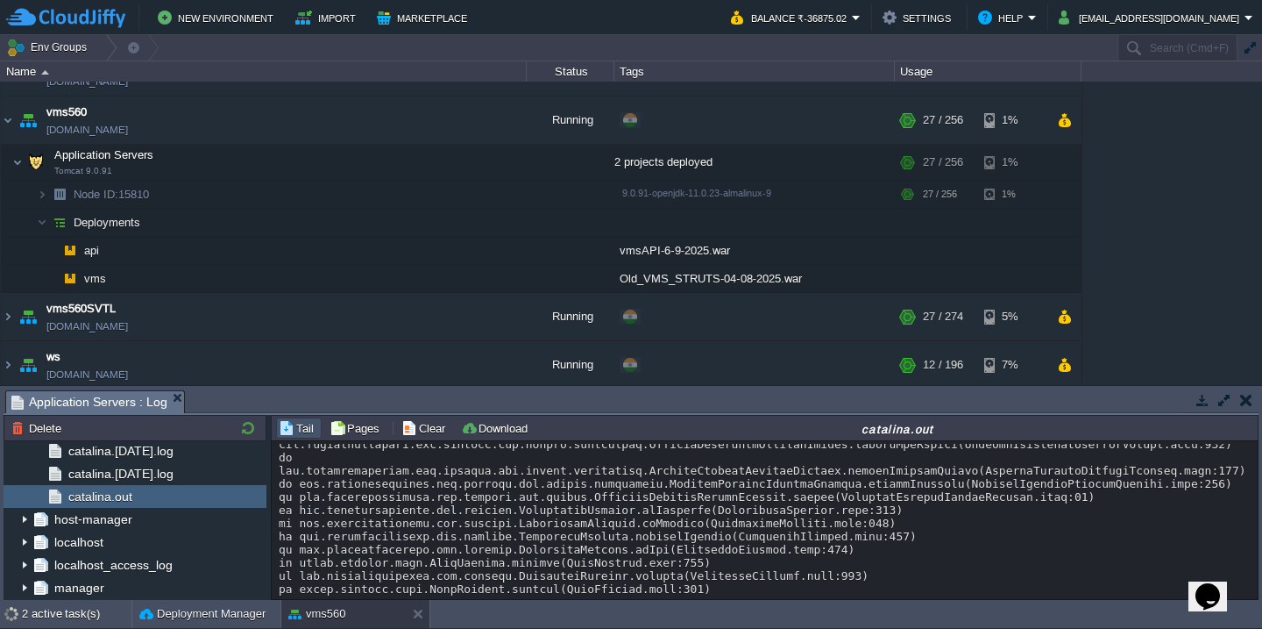
scroll to position [0, 0]
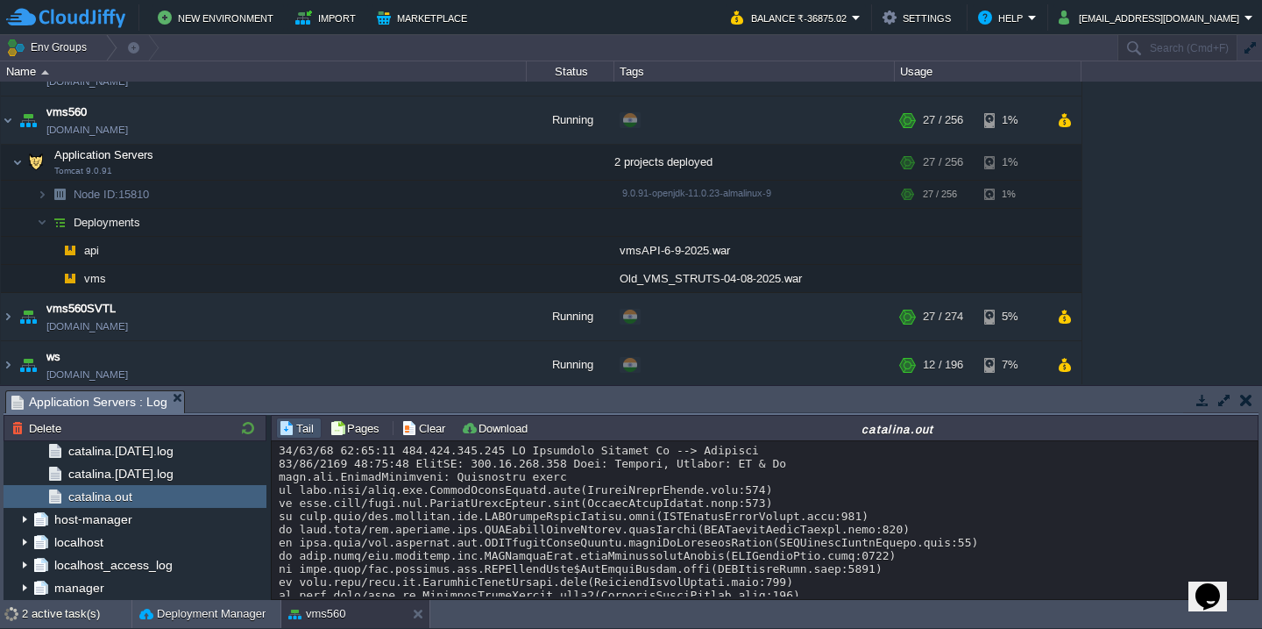
click at [1227, 400] on button "button" at bounding box center [1225, 400] width 16 height 16
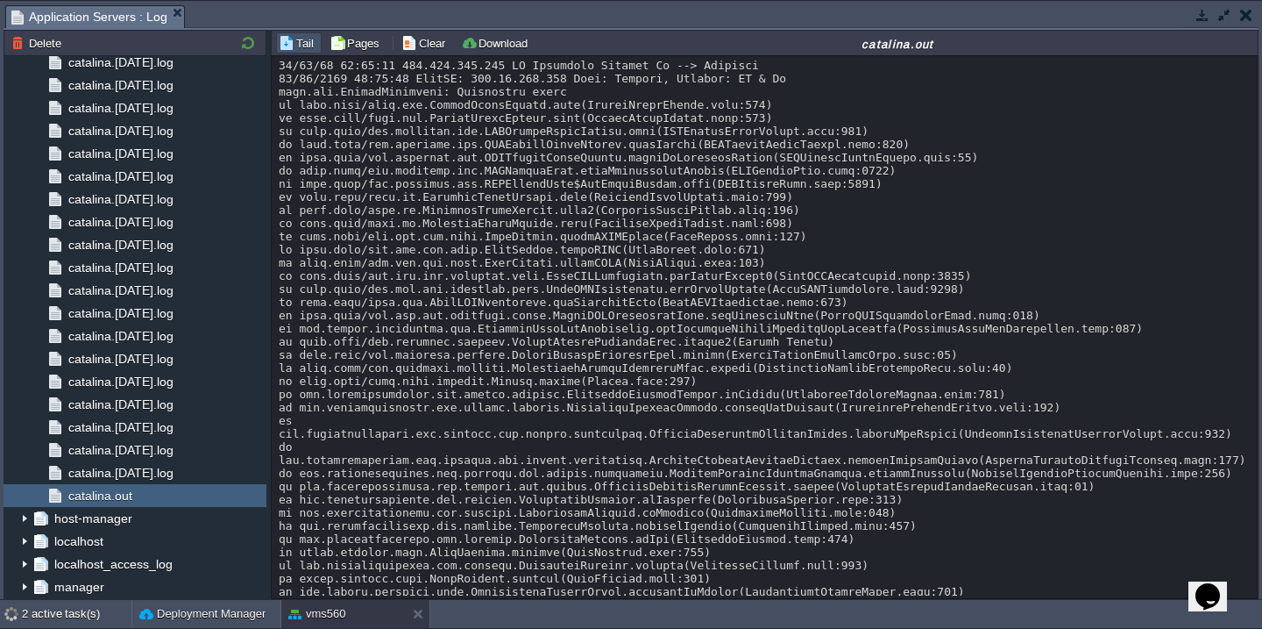
click at [505, 37] on button "Download" at bounding box center [497, 43] width 72 height 16
click at [423, 43] on button "Clear" at bounding box center [425, 43] width 49 height 16
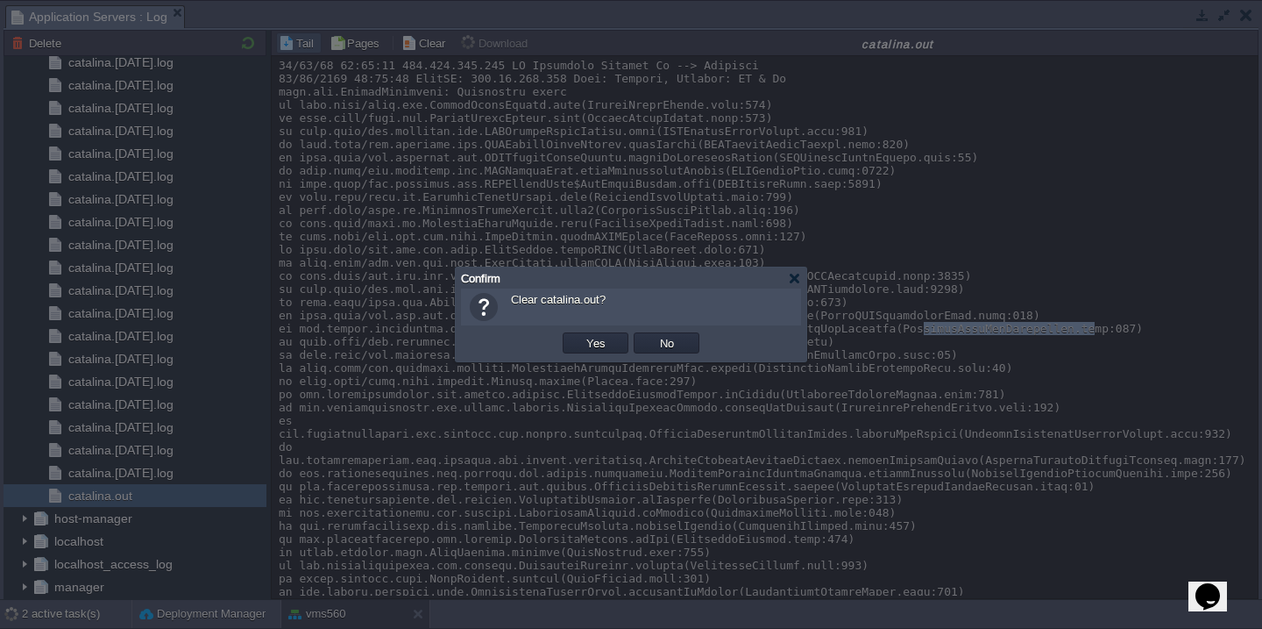
click at [581, 335] on button "Yes" at bounding box center [596, 343] width 30 height 16
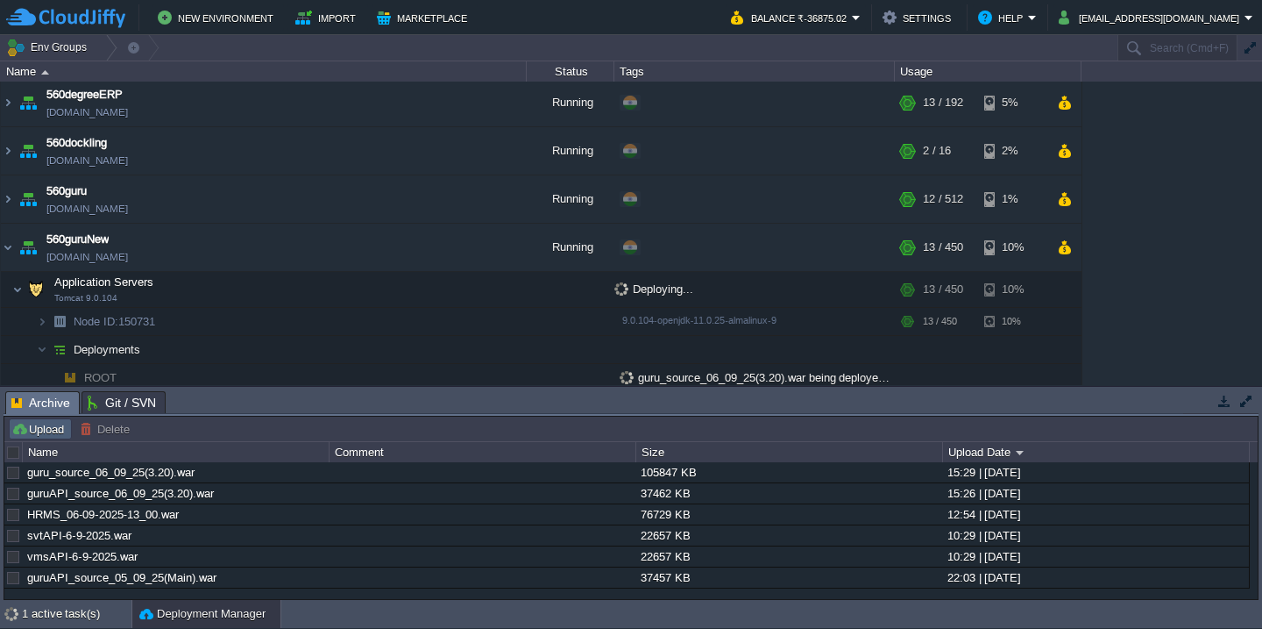
click at [46, 428] on button "Upload" at bounding box center [40, 429] width 58 height 16
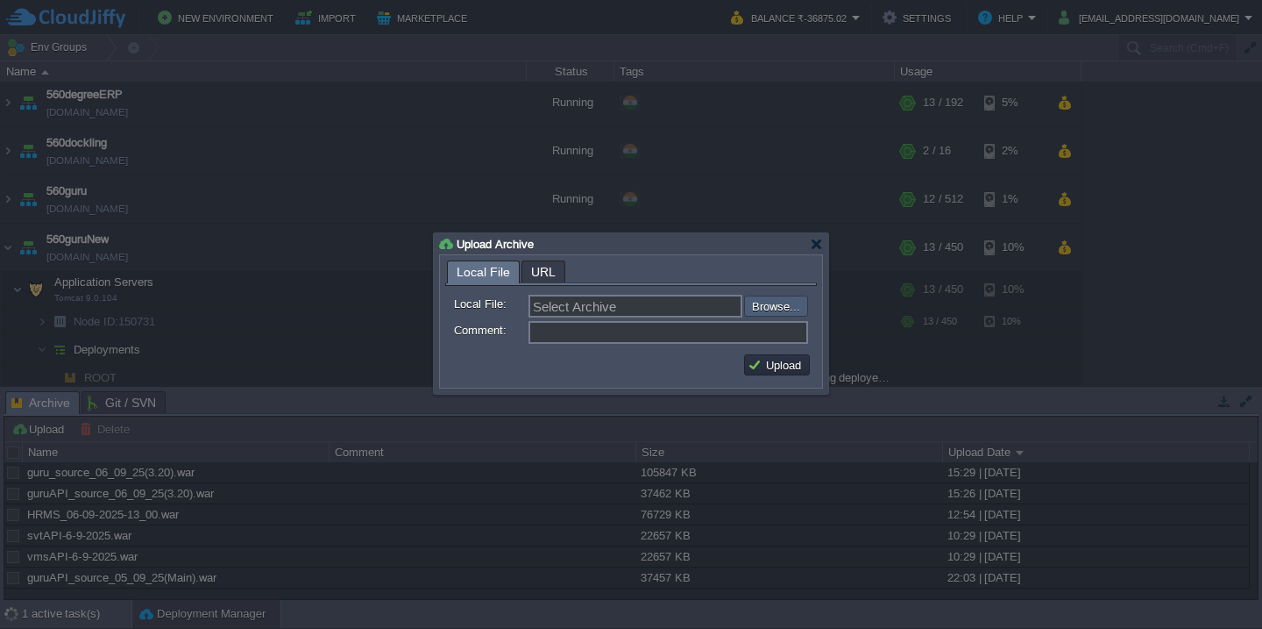
click at [766, 297] on input "file" at bounding box center [697, 305] width 222 height 21
type input "C:\fakepath\VMS-6-9-2025_7-15.war"
type input "VMS-6-9-2025_7-15.war"
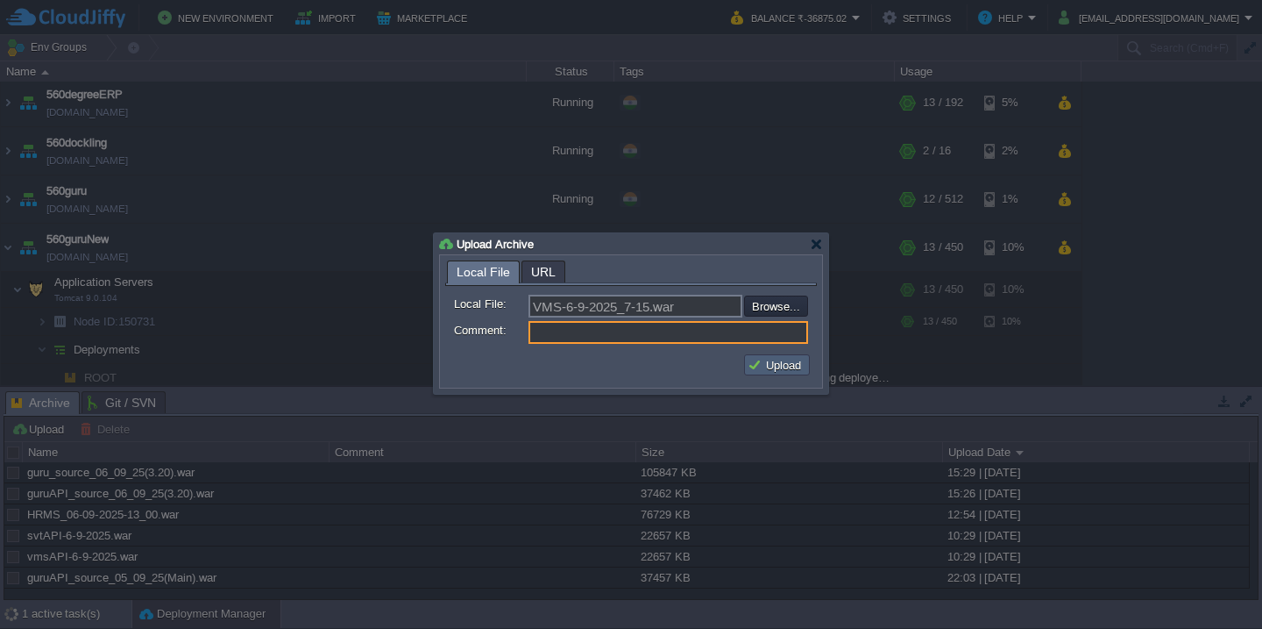
click at [756, 359] on button "Upload" at bounding box center [777, 365] width 59 height 16
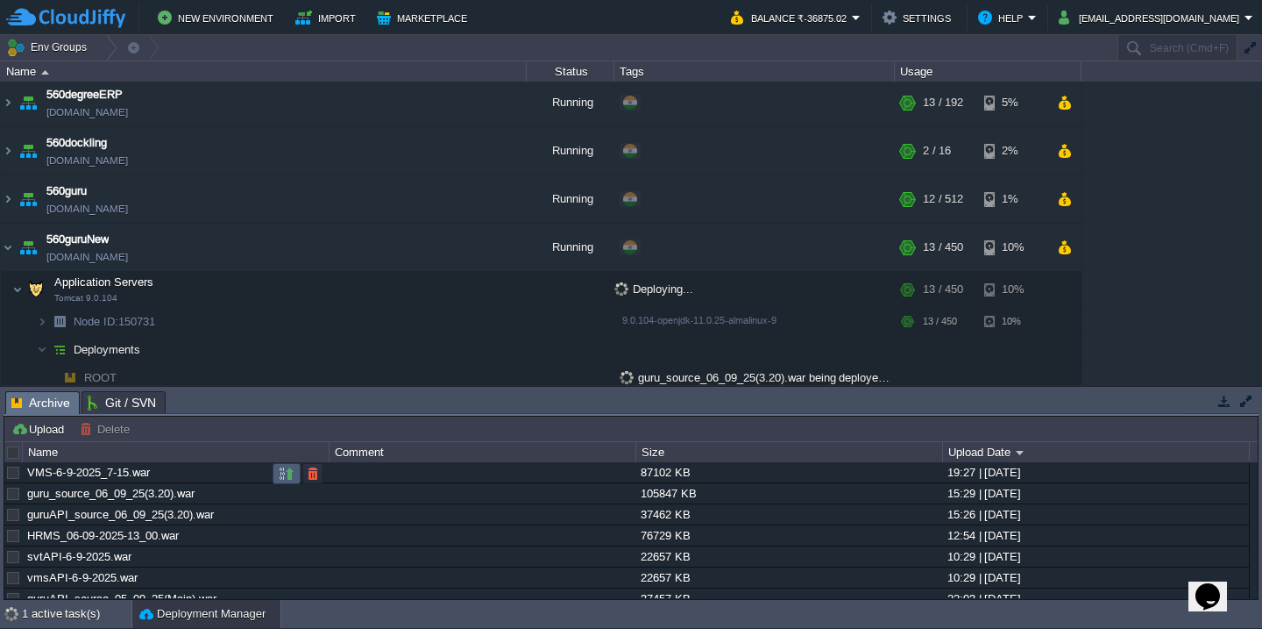
click at [281, 474] on button "button" at bounding box center [287, 473] width 16 height 16
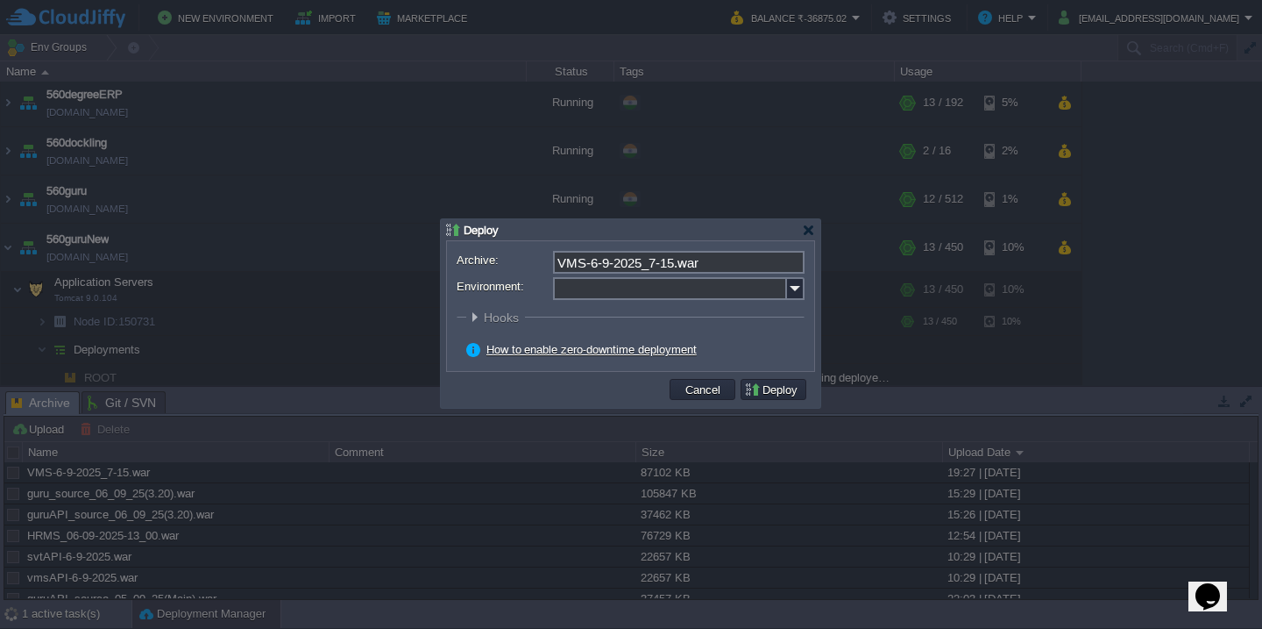
click at [629, 288] on input "Environment:" at bounding box center [670, 288] width 234 height 23
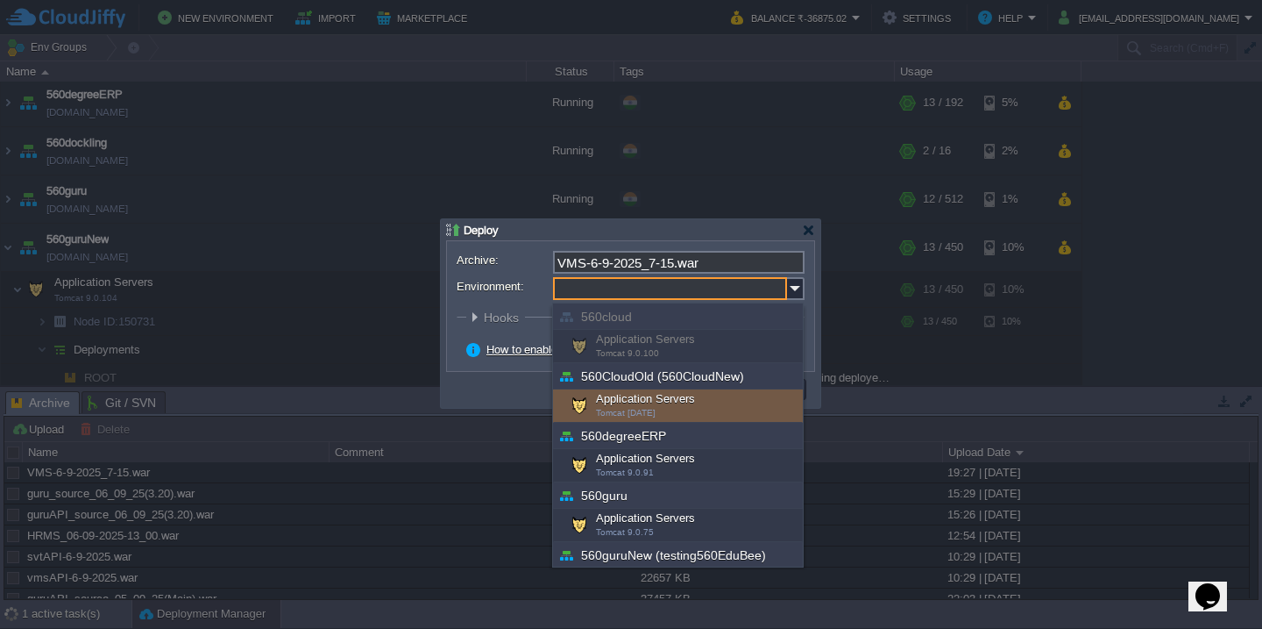
scroll to position [631, 0]
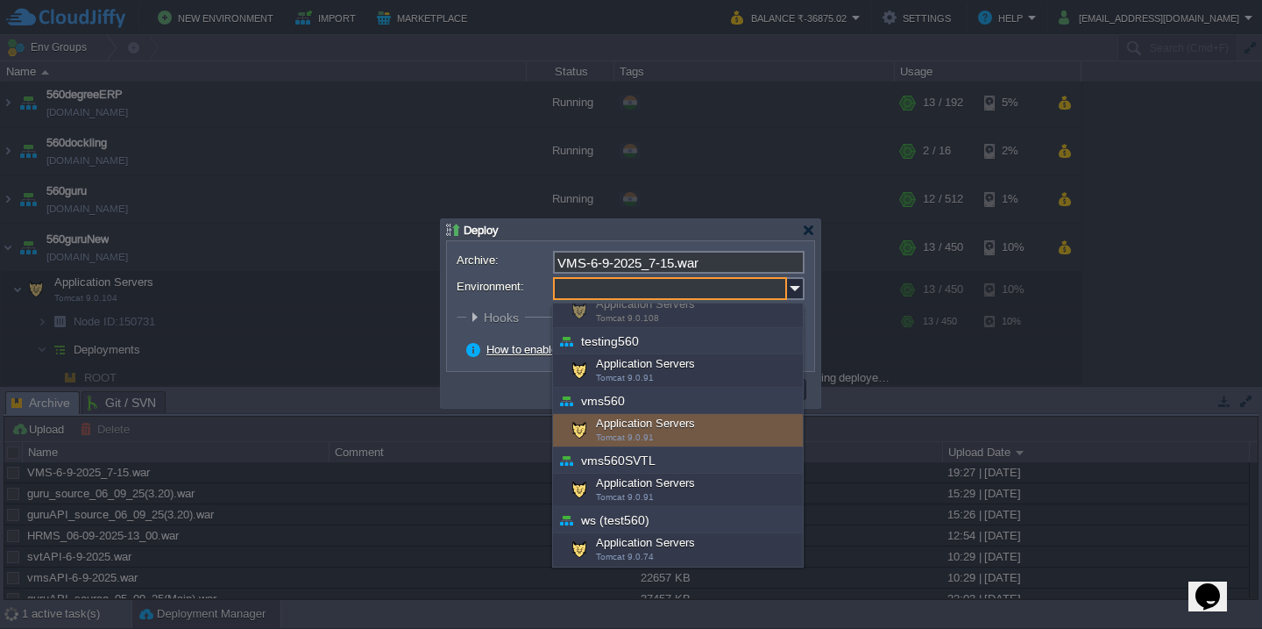
click at [663, 432] on div "Application Servers Tomcat 9.0.91" at bounding box center [678, 430] width 250 height 33
type input "Application Servers (vms560)"
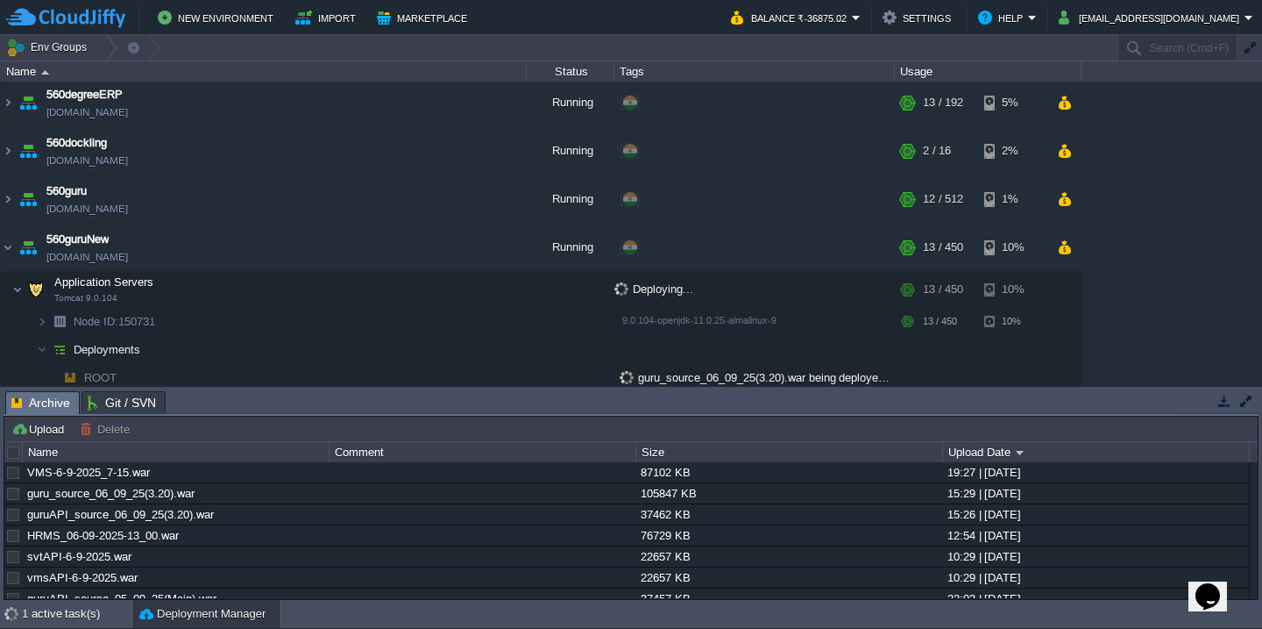
scroll to position [1191, 0]
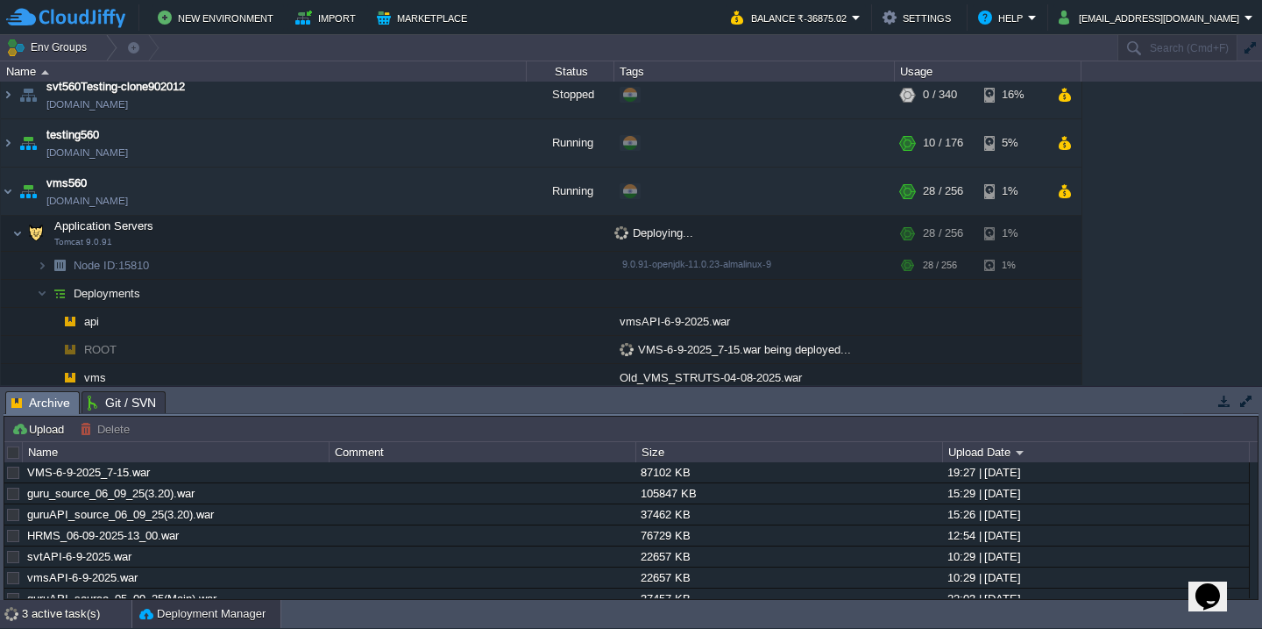
click at [29, 616] on div "3 active task(s)" at bounding box center [77, 614] width 110 height 28
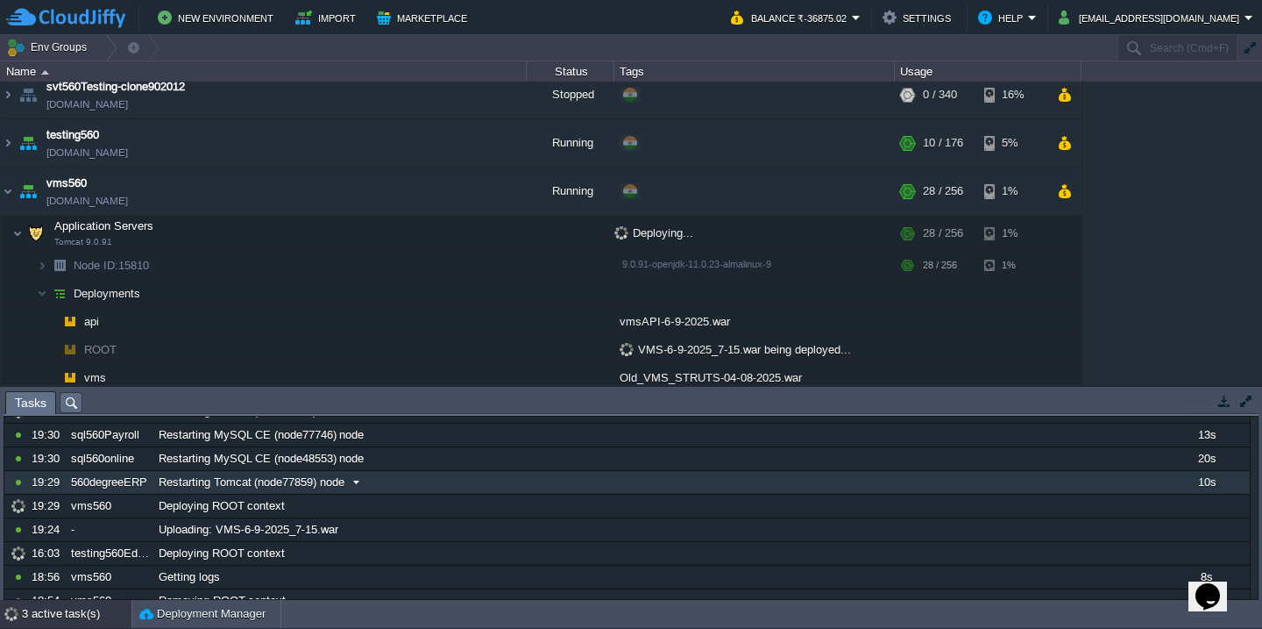
scroll to position [0, 0]
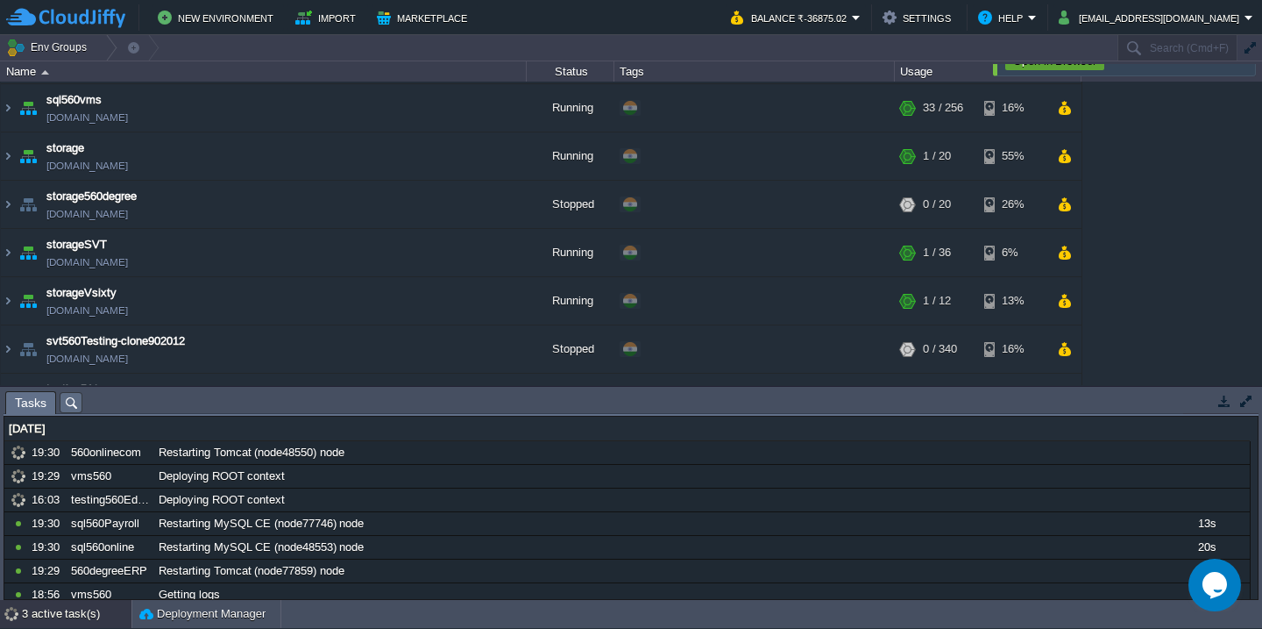
scroll to position [709, 0]
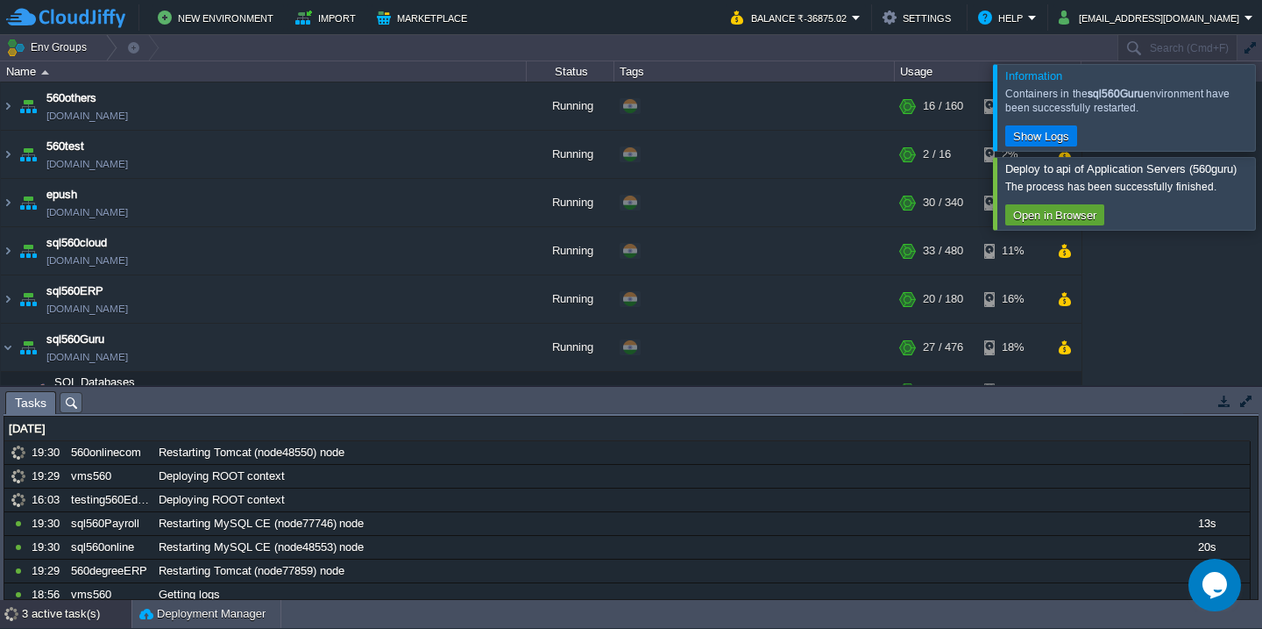
click at [1261, 198] on div at bounding box center [1283, 193] width 0 height 72
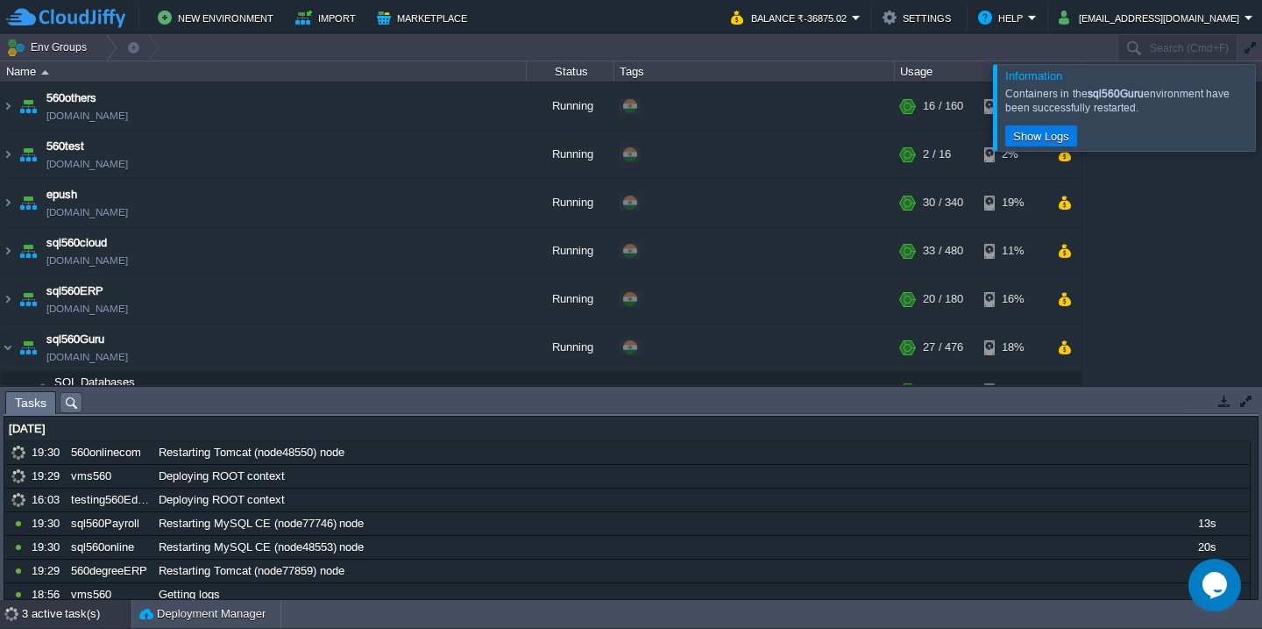
click at [1261, 86] on div at bounding box center [1283, 107] width 0 height 86
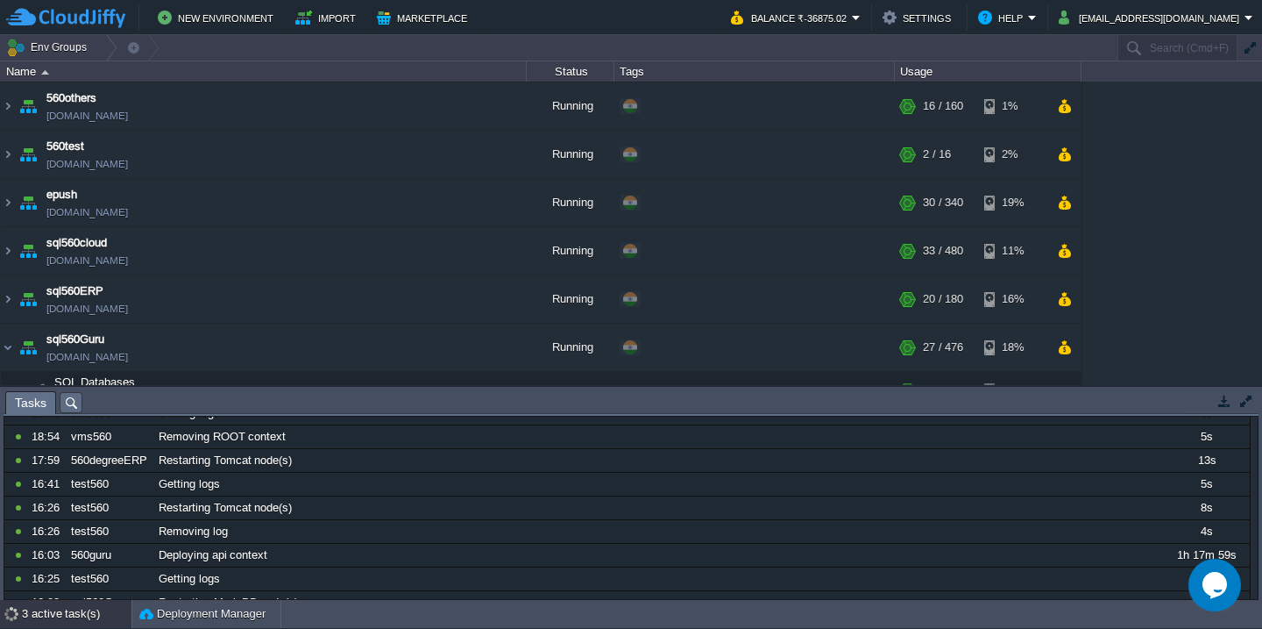
scroll to position [197, 0]
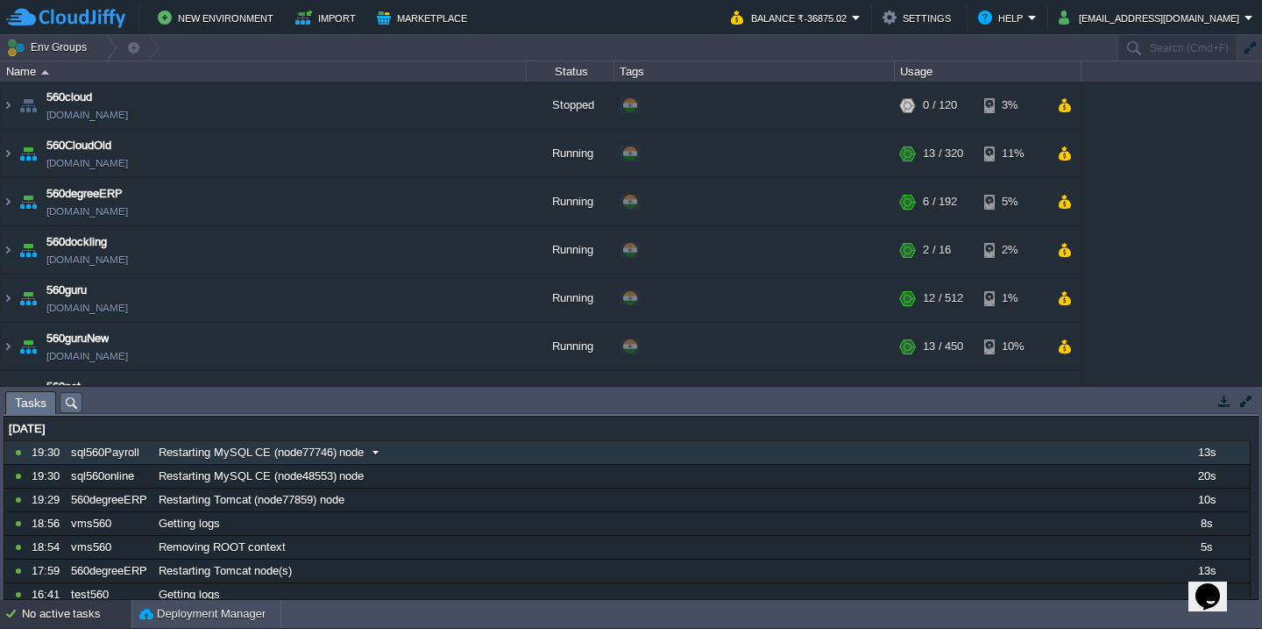
scroll to position [1191, 0]
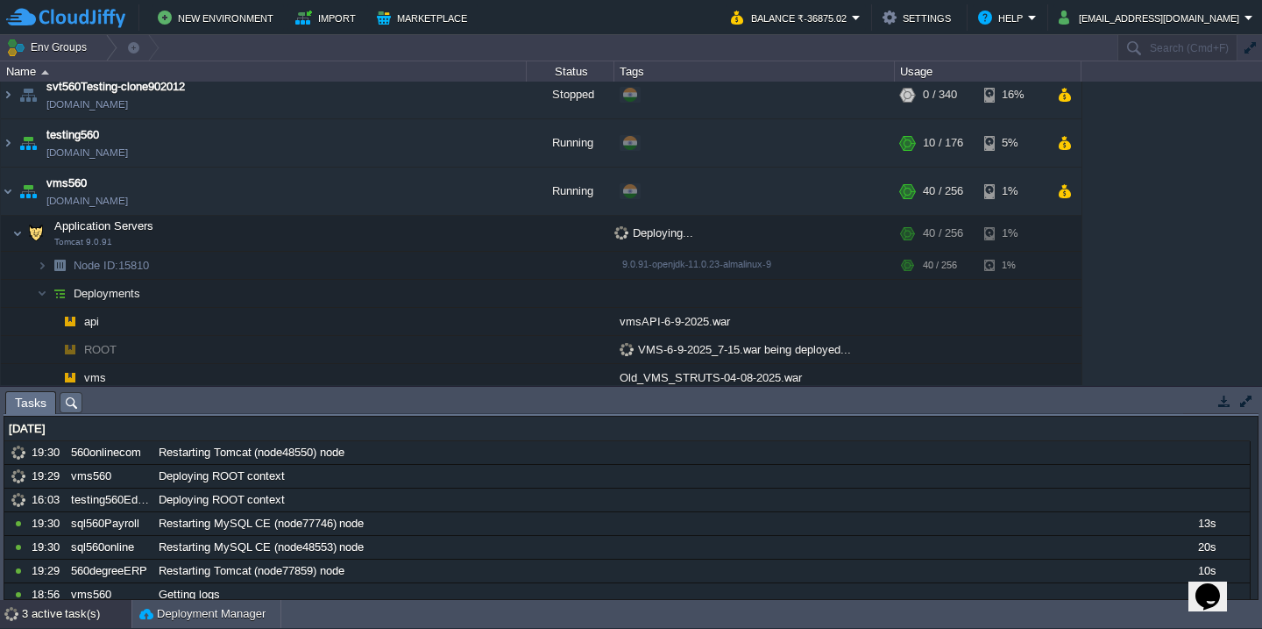
click at [1247, 402] on button "button" at bounding box center [1247, 401] width 16 height 16
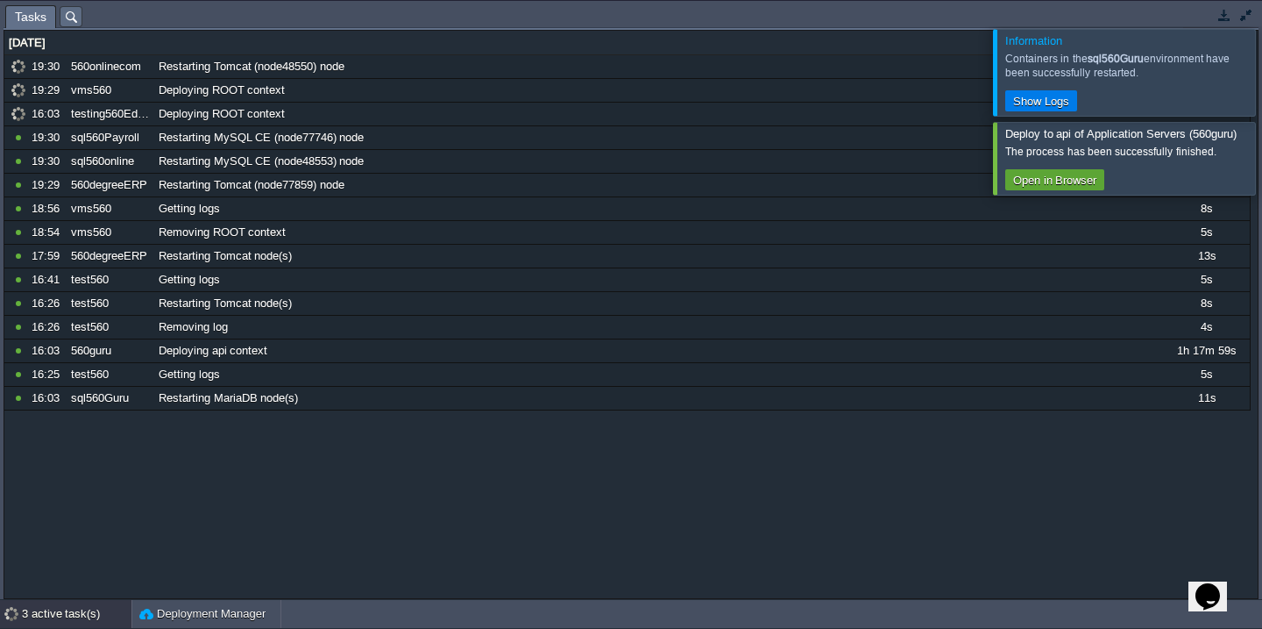
click at [1261, 86] on div at bounding box center [1283, 72] width 0 height 86
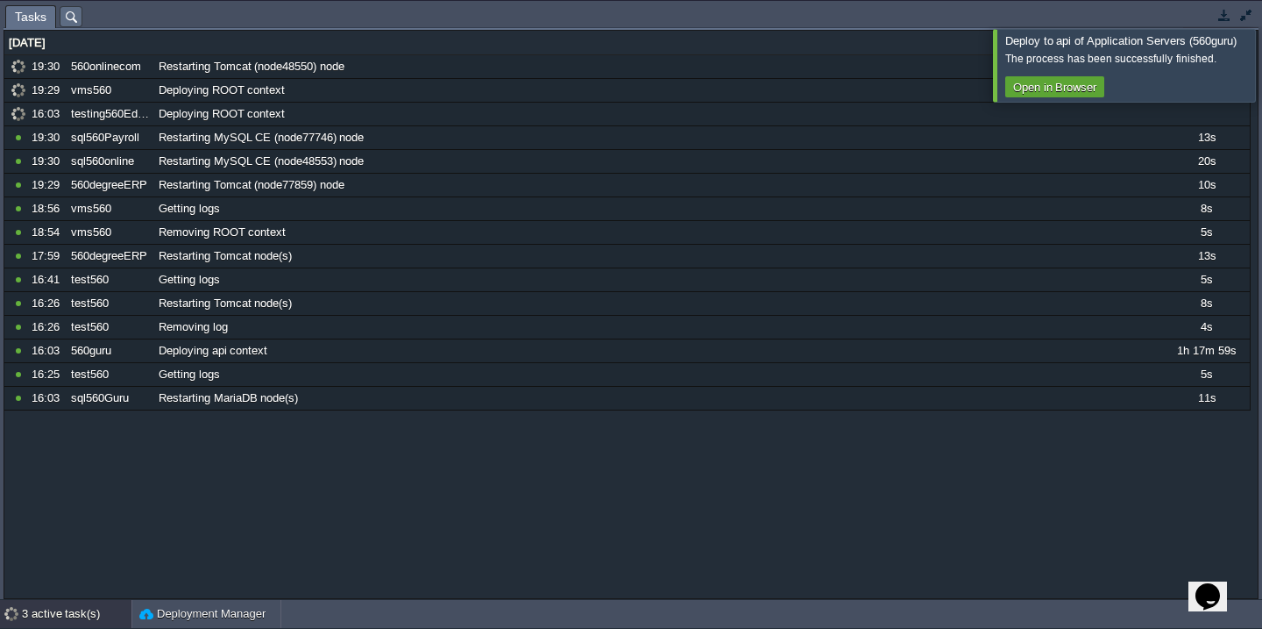
click at [1261, 86] on div at bounding box center [1283, 65] width 0 height 72
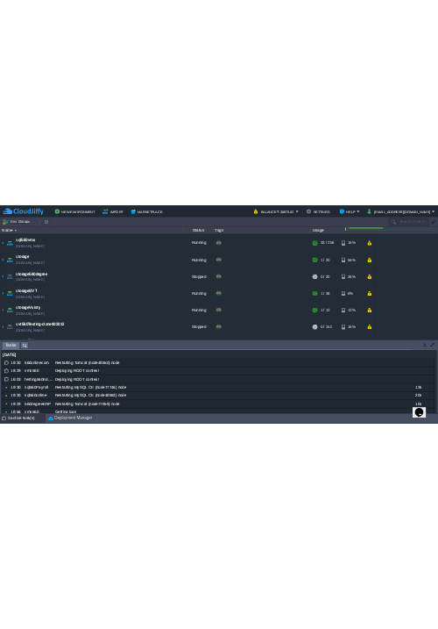
scroll to position [708, 0]
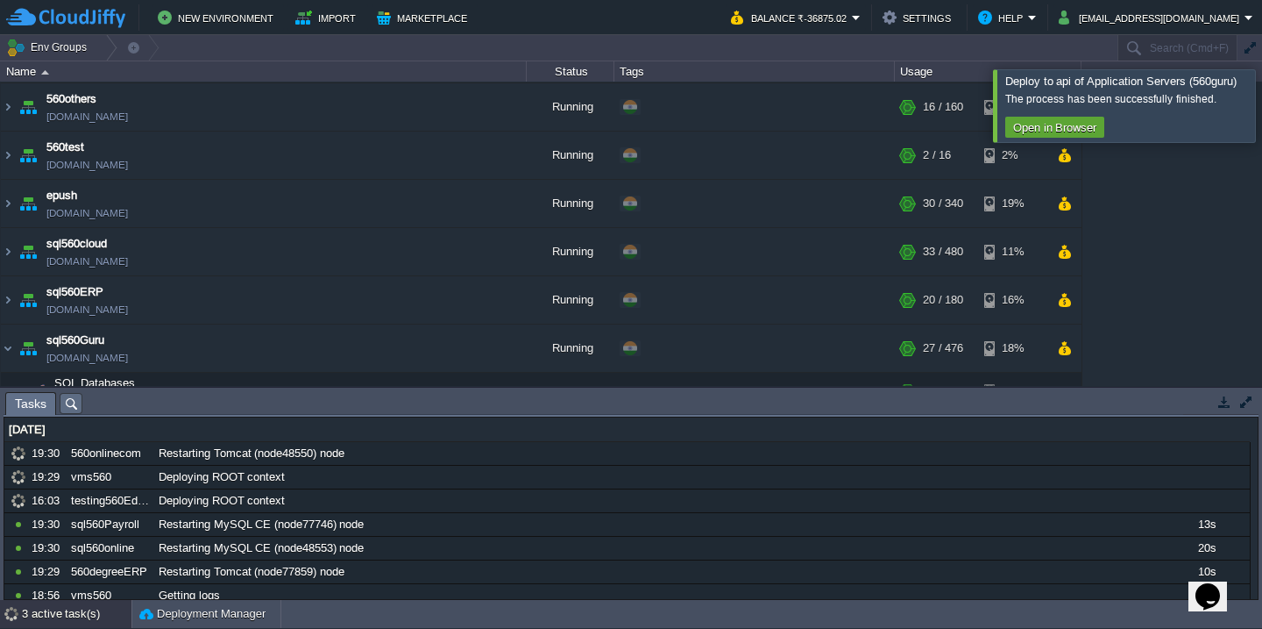
click at [1242, 394] on button "button" at bounding box center [1247, 402] width 16 height 16
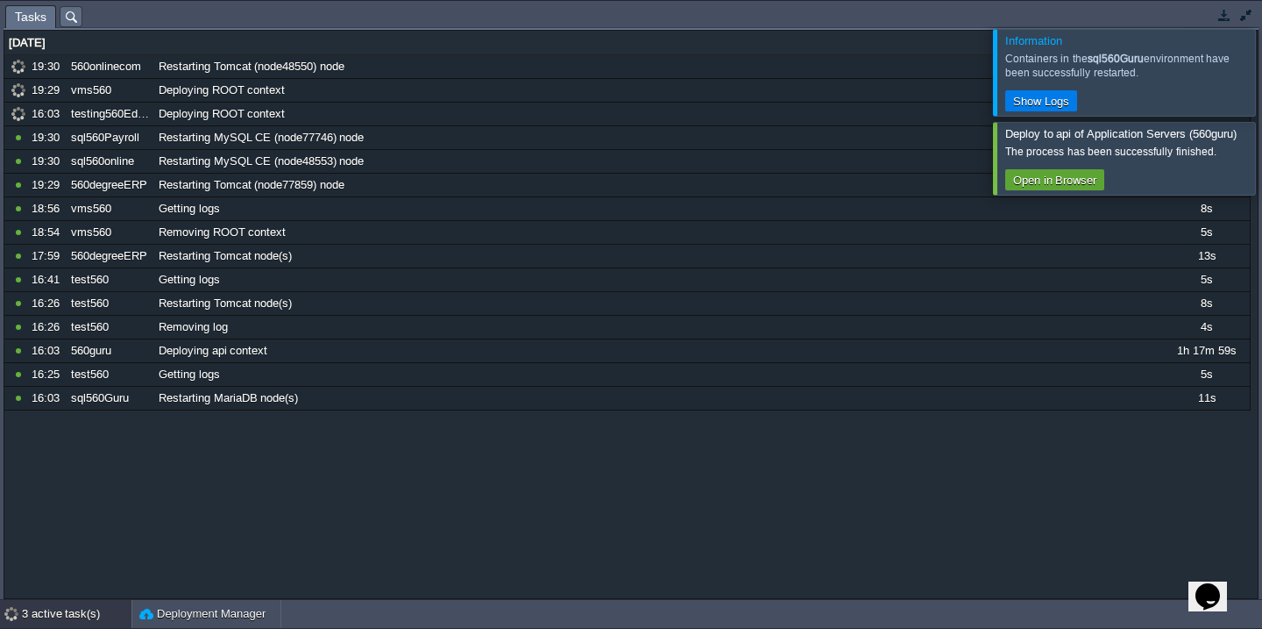
click at [1261, 146] on div at bounding box center [1283, 158] width 0 height 72
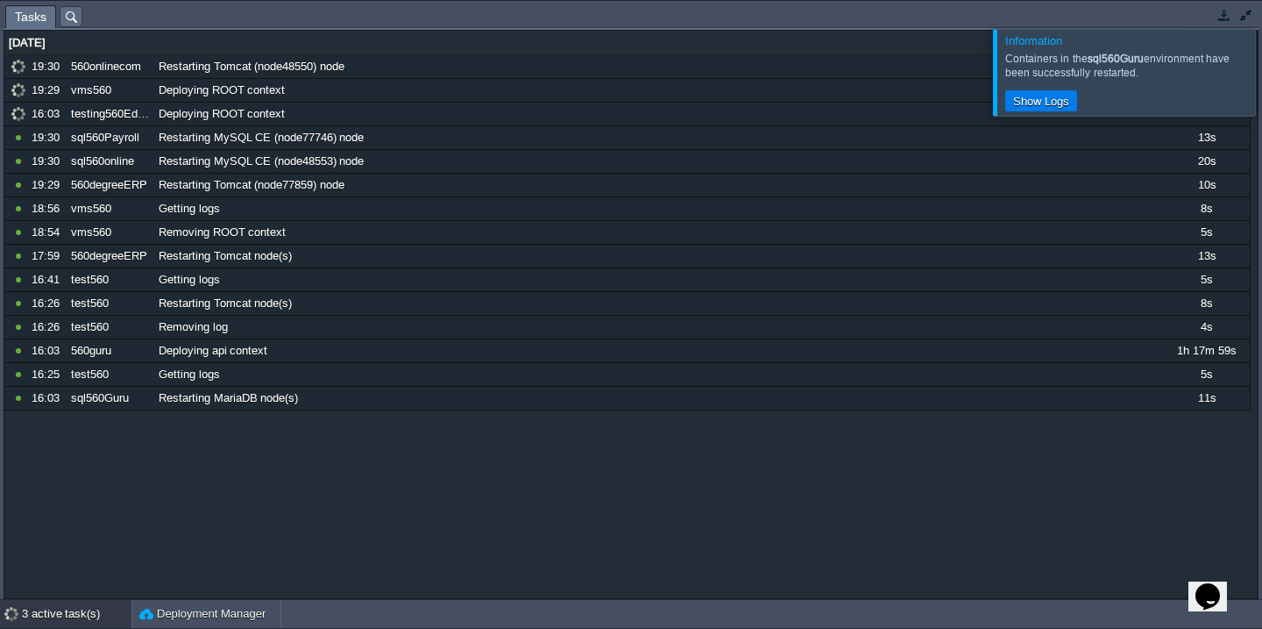
click at [1261, 66] on div at bounding box center [1283, 72] width 0 height 86
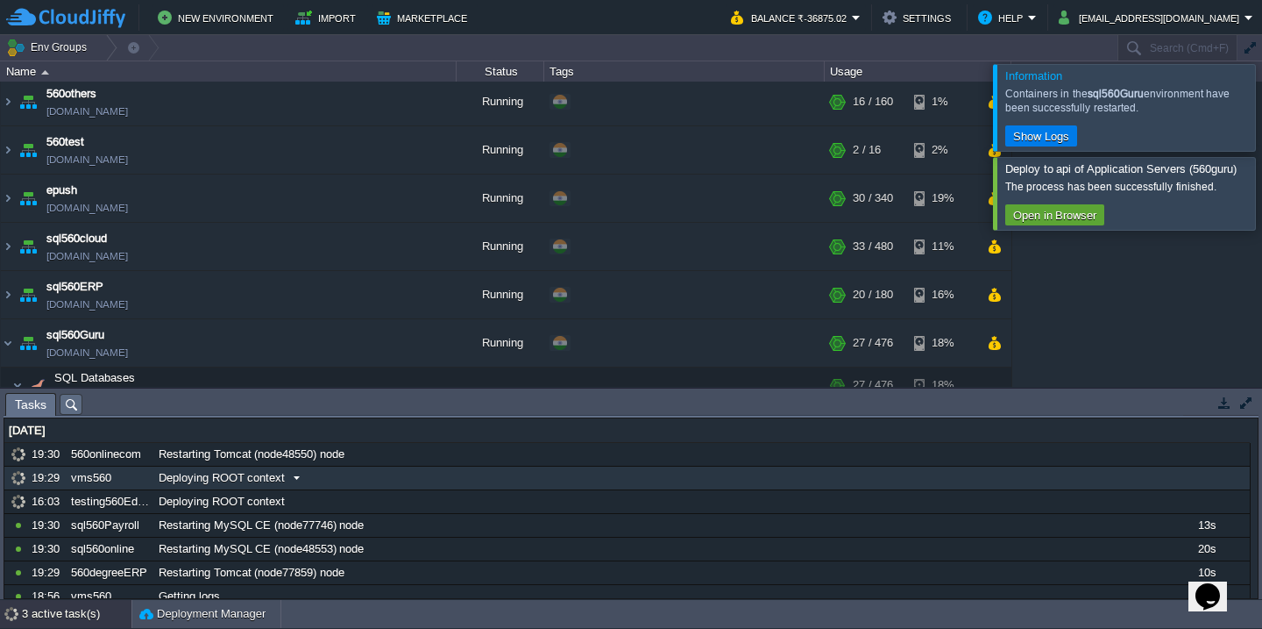
scroll to position [200, 0]
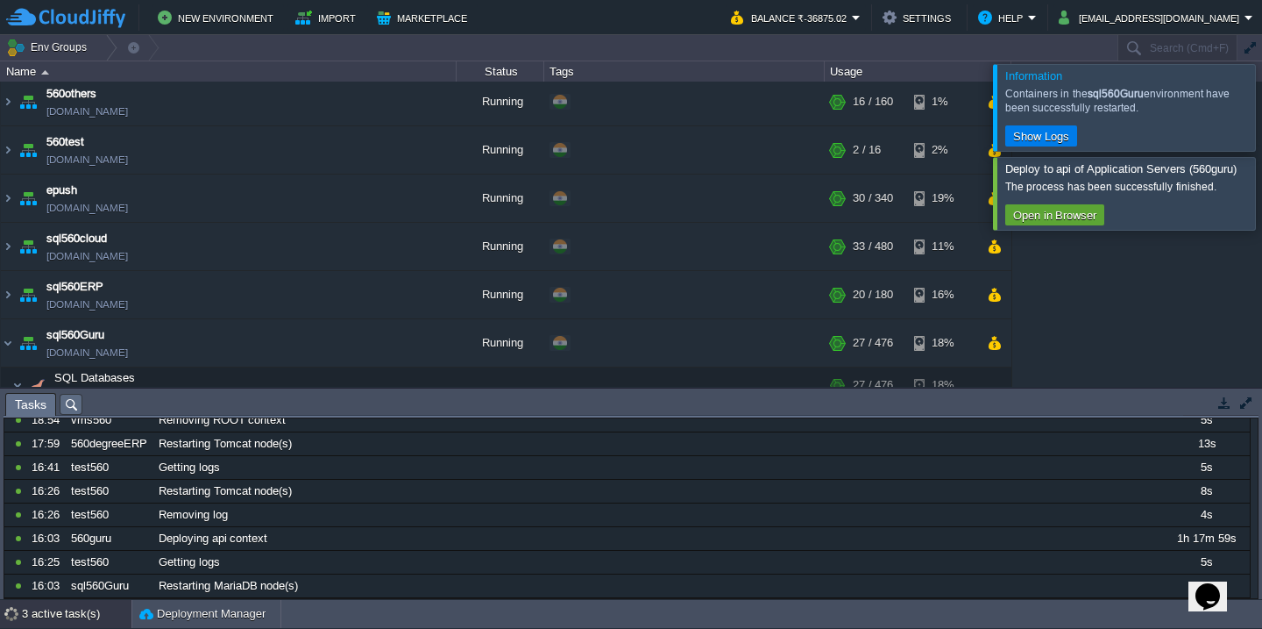
click at [437, 91] on div at bounding box center [1283, 107] width 0 height 86
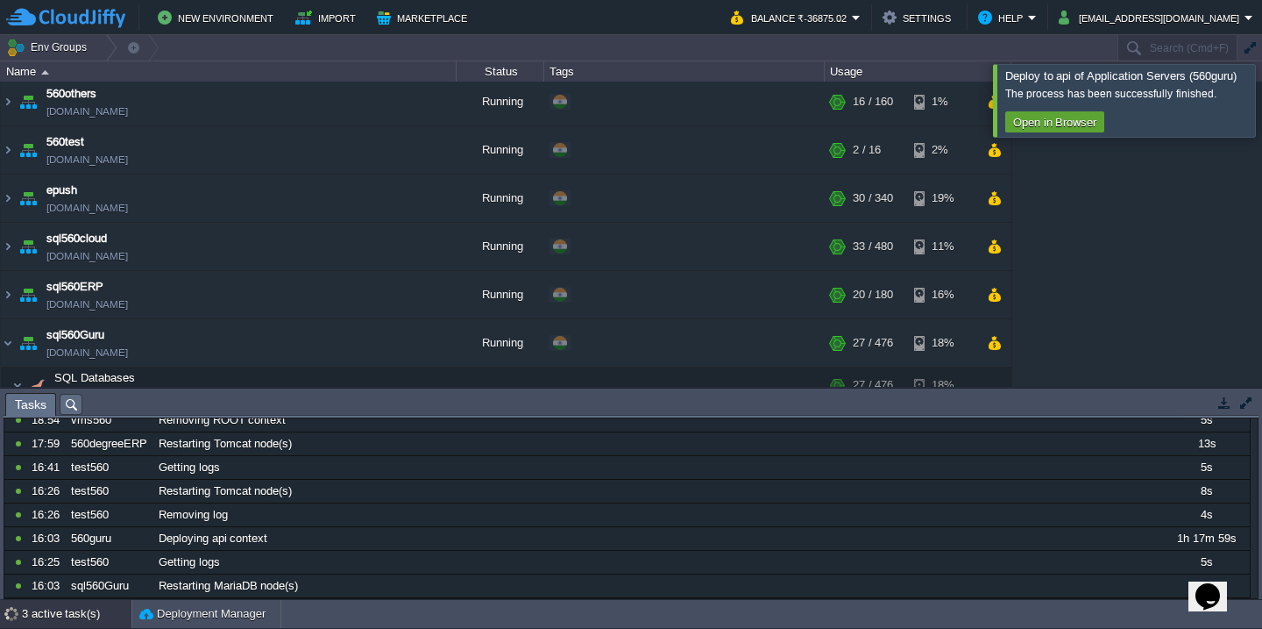
click at [437, 91] on div at bounding box center [1283, 100] width 0 height 72
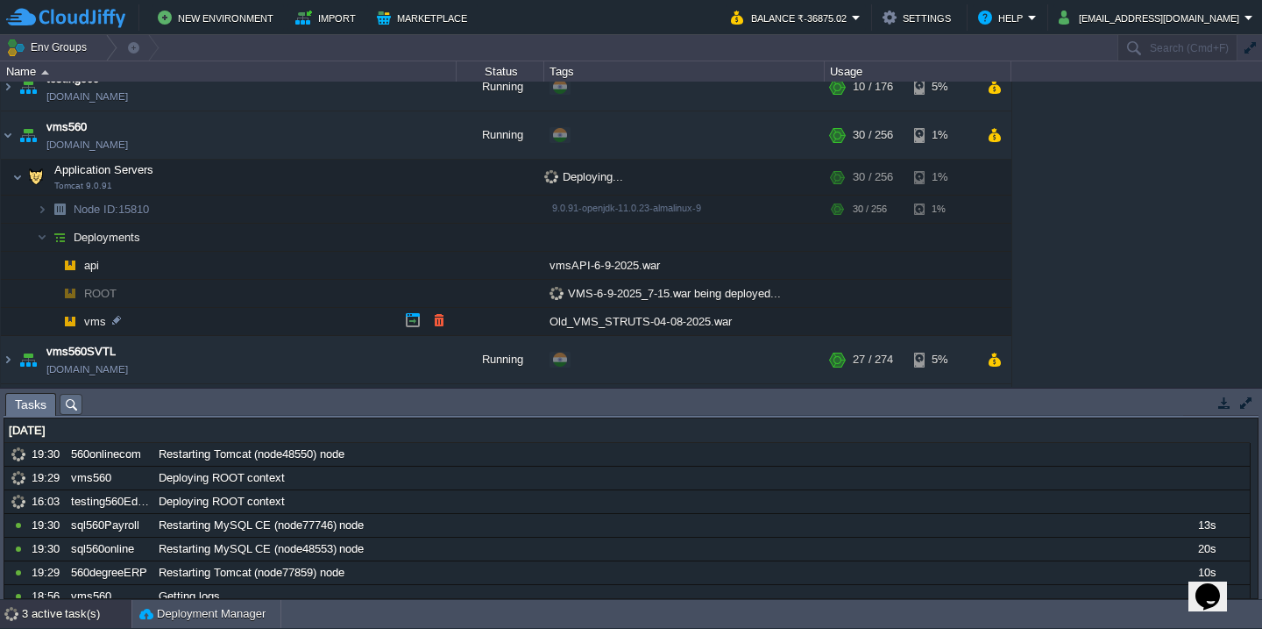
scroll to position [1505, 0]
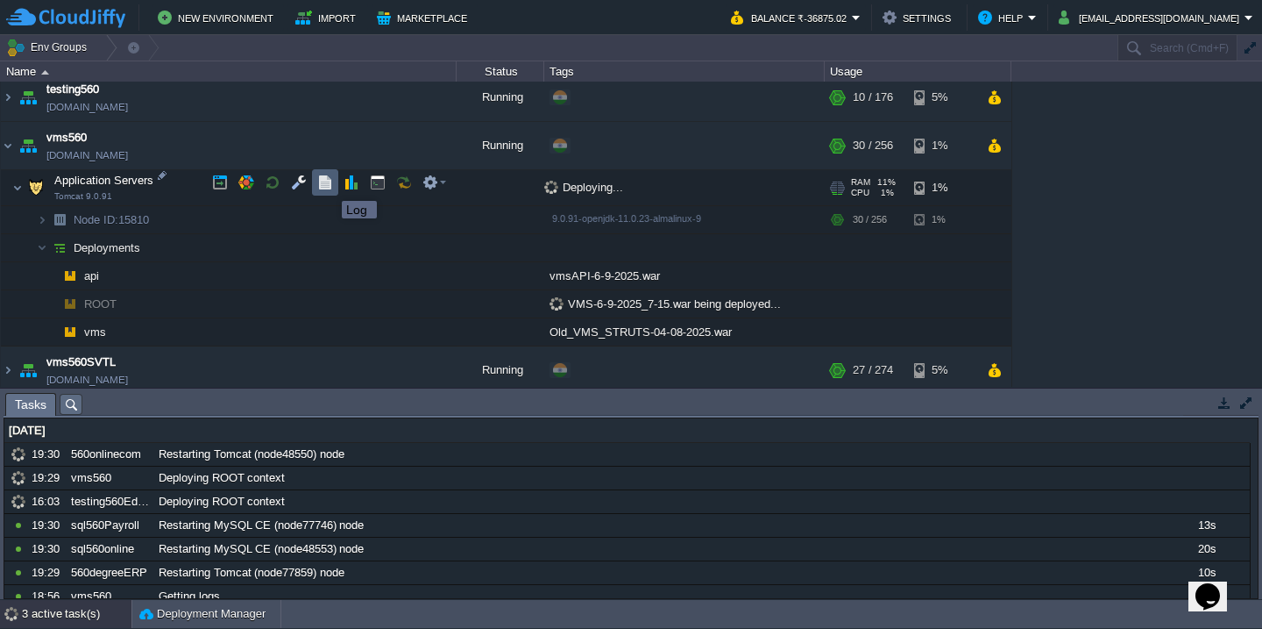
click at [325, 185] on button "button" at bounding box center [325, 182] width 16 height 16
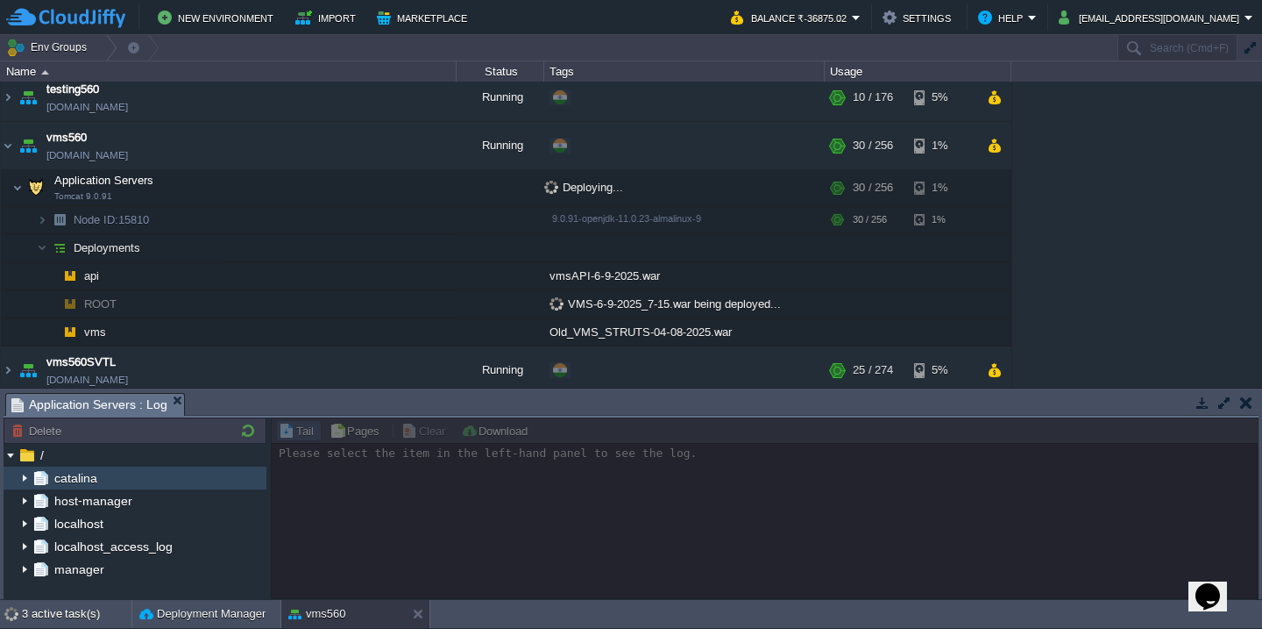
click at [21, 473] on img at bounding box center [25, 477] width 14 height 23
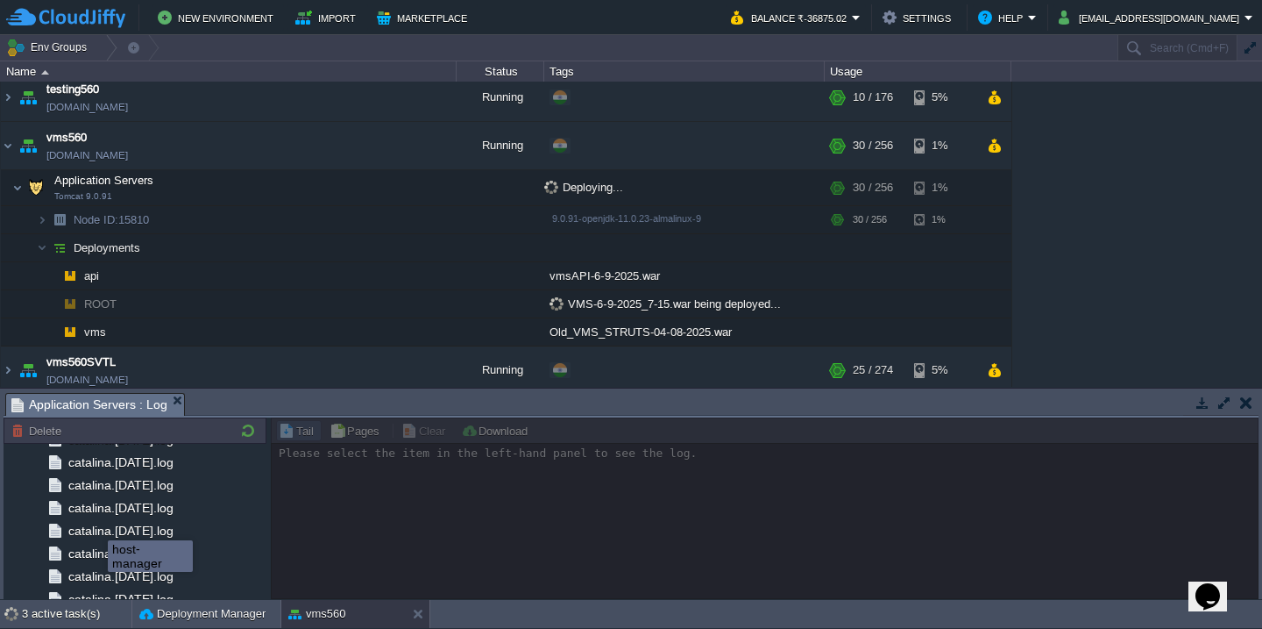
scroll to position [2079, 0]
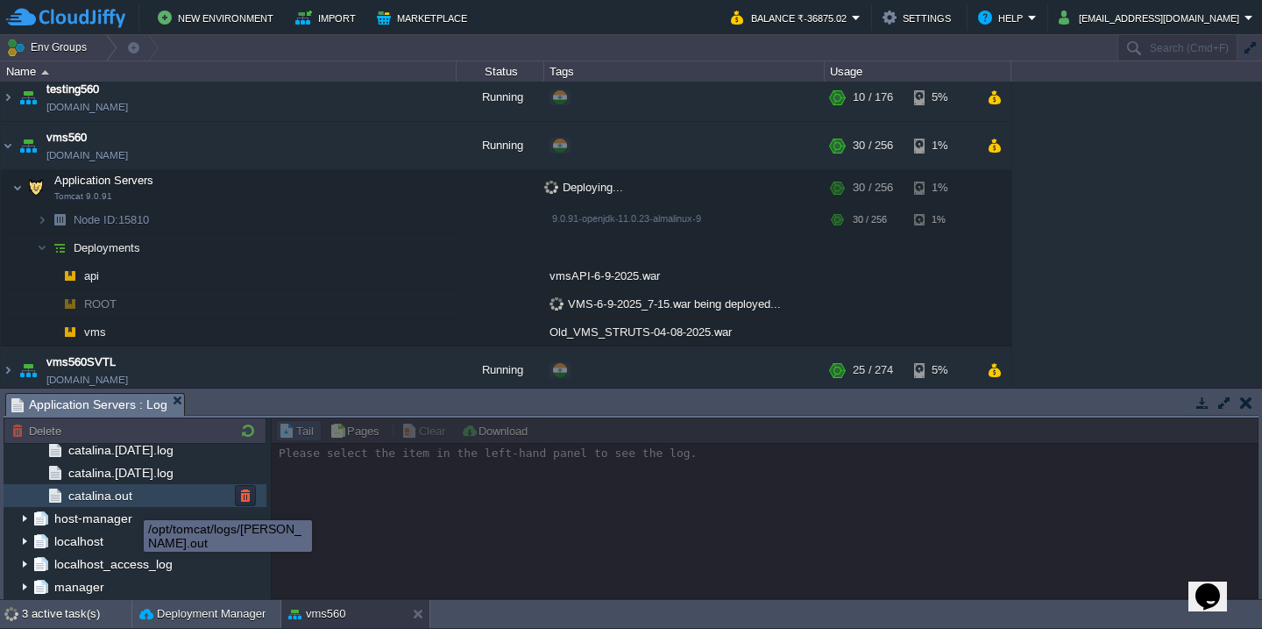
click at [143, 487] on div "catalina.out" at bounding box center [135, 495] width 263 height 23
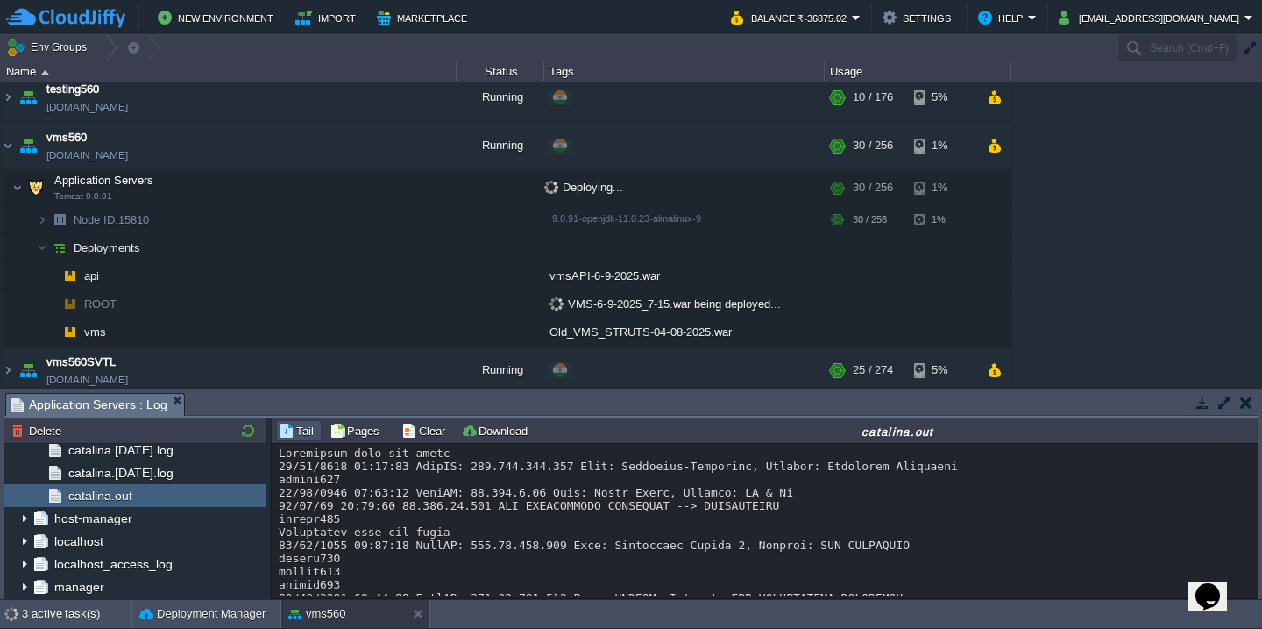
scroll to position [3345, 0]
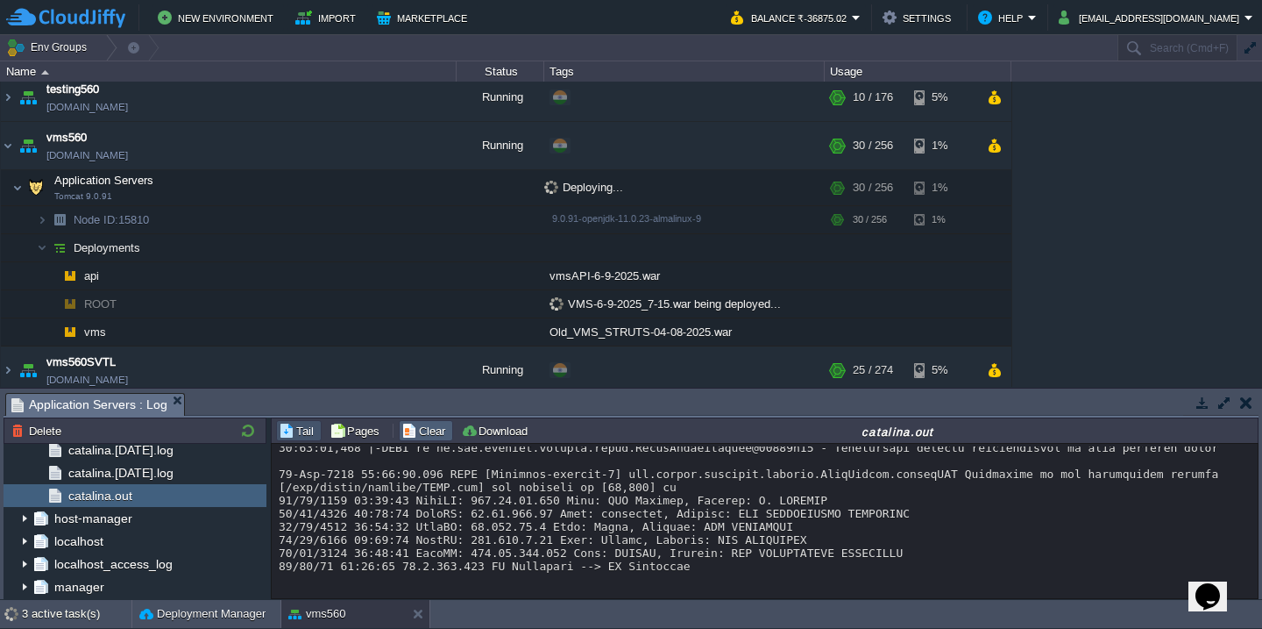
click at [423, 433] on button "Clear" at bounding box center [425, 431] width 49 height 16
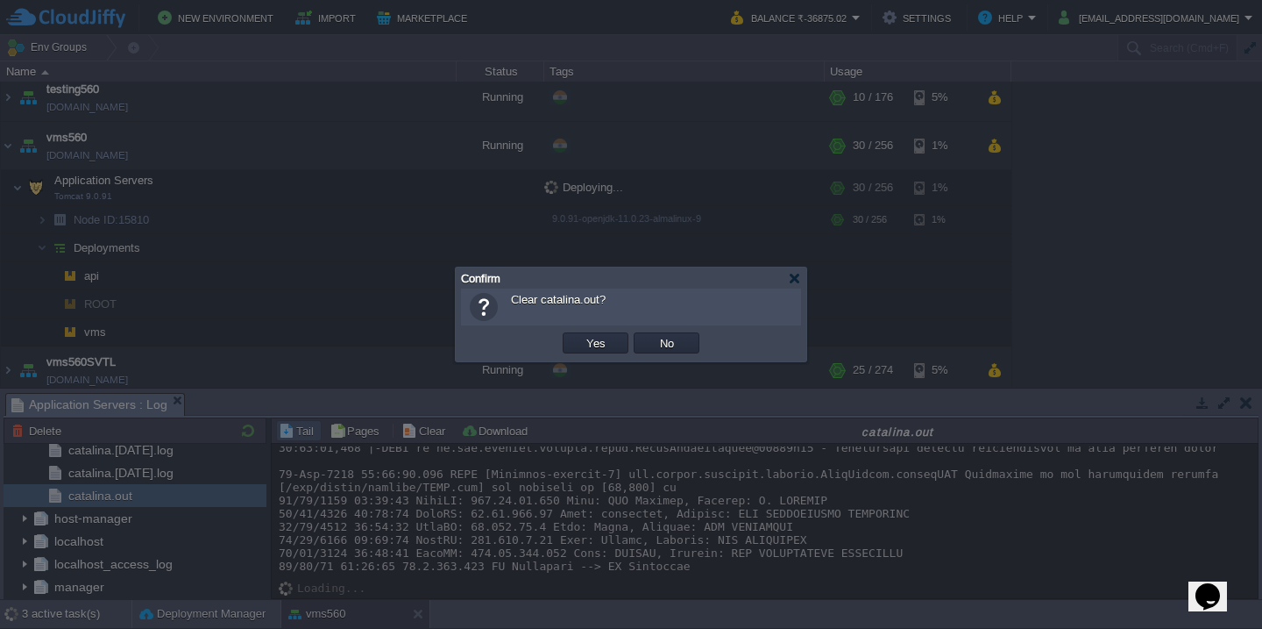
click at [437, 335] on button "Yes" at bounding box center [596, 343] width 30 height 16
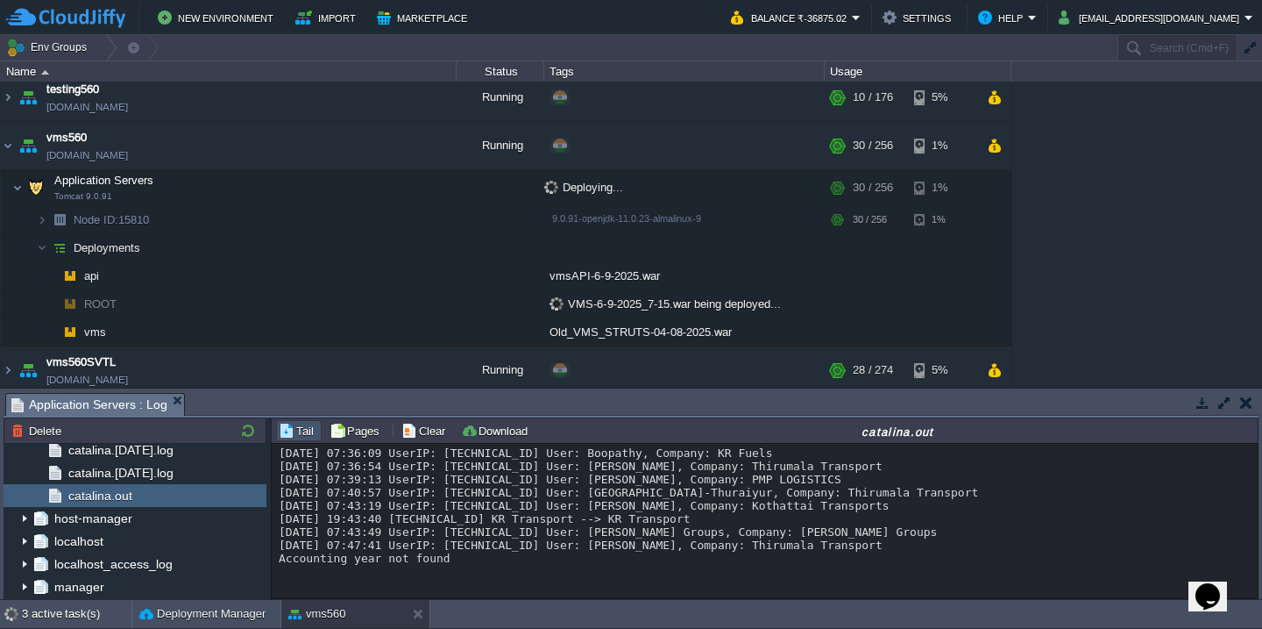
scroll to position [5, 0]
